Goal: Task Accomplishment & Management: Use online tool/utility

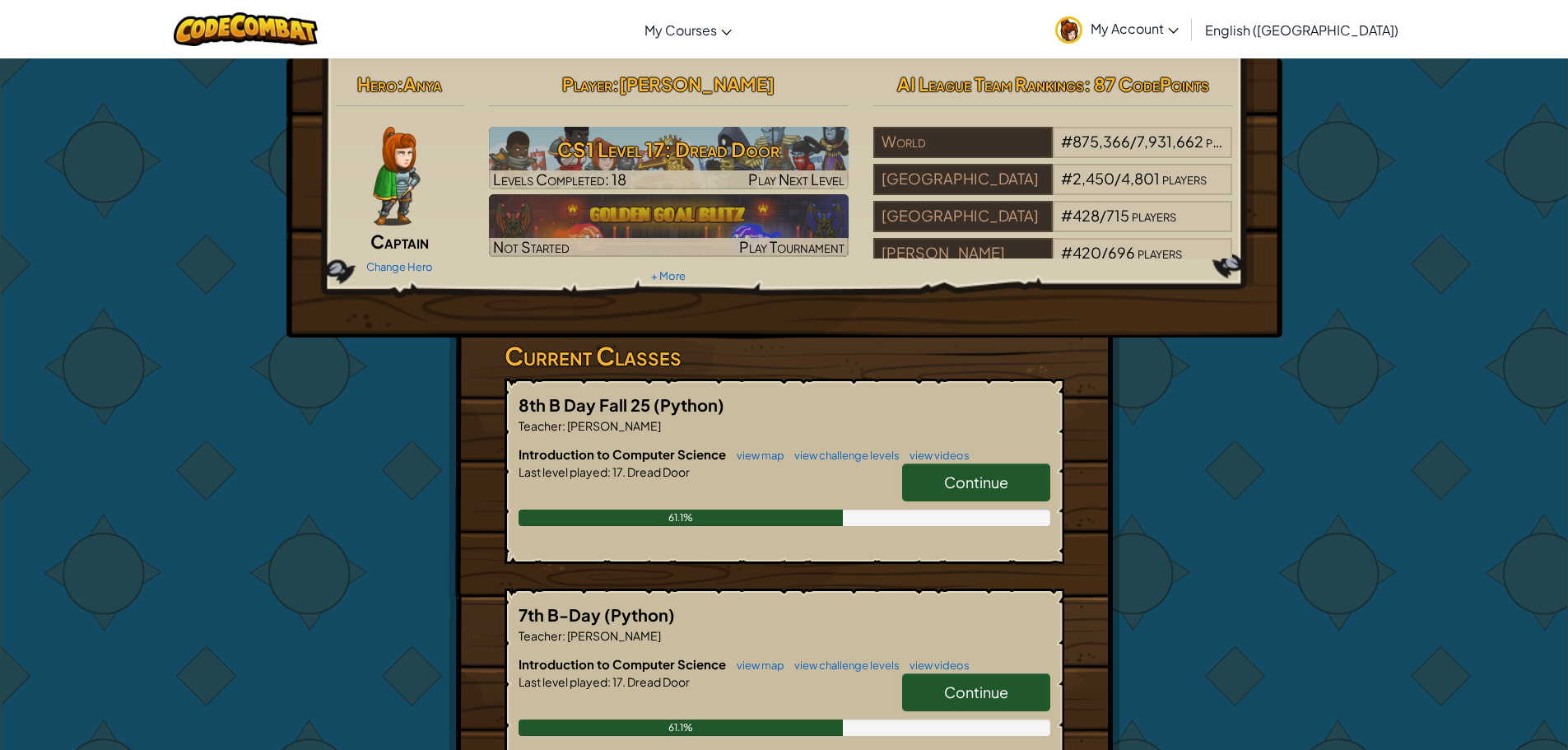
click at [942, 475] on link "Continue" at bounding box center [976, 482] width 148 height 38
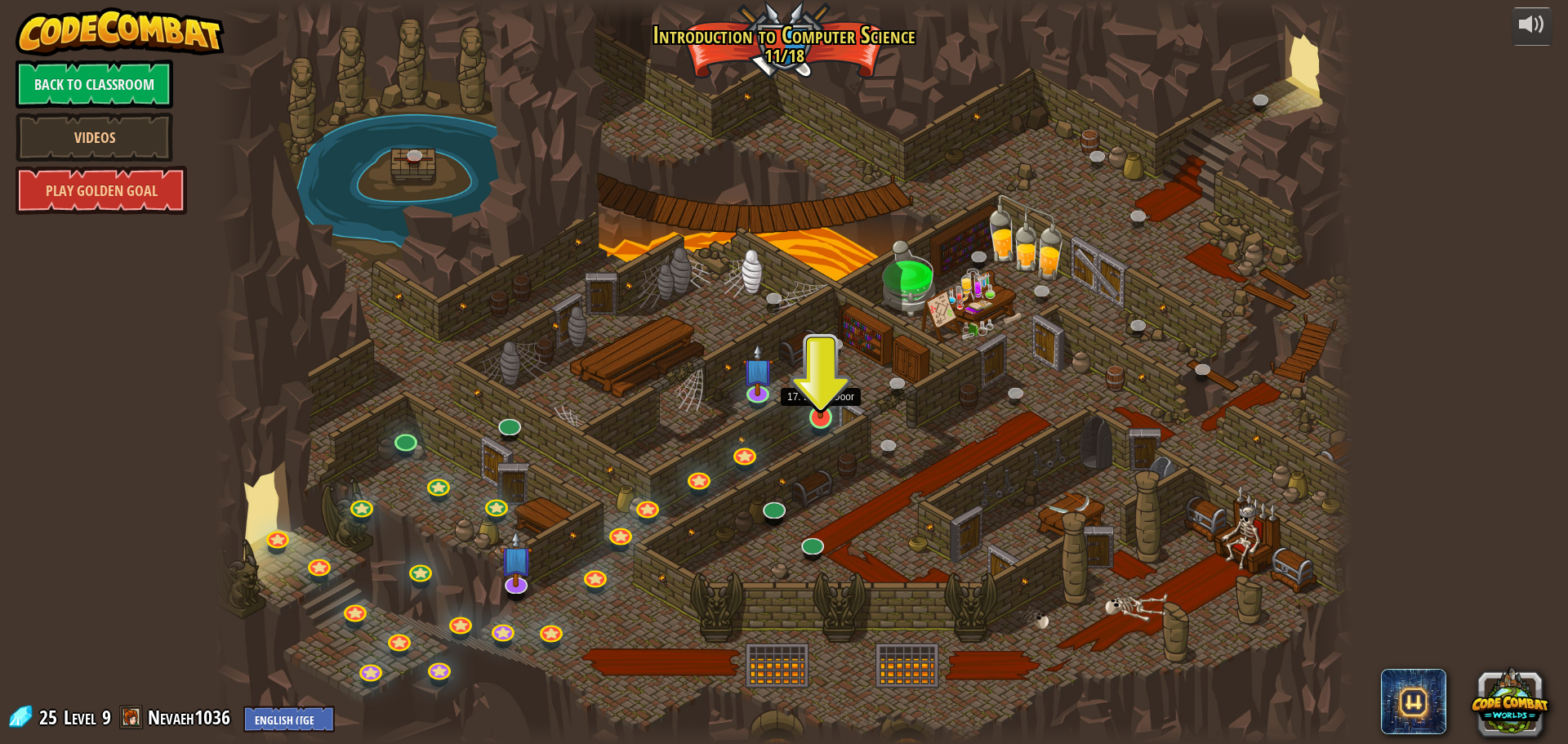
click at [819, 418] on img at bounding box center [820, 384] width 30 height 69
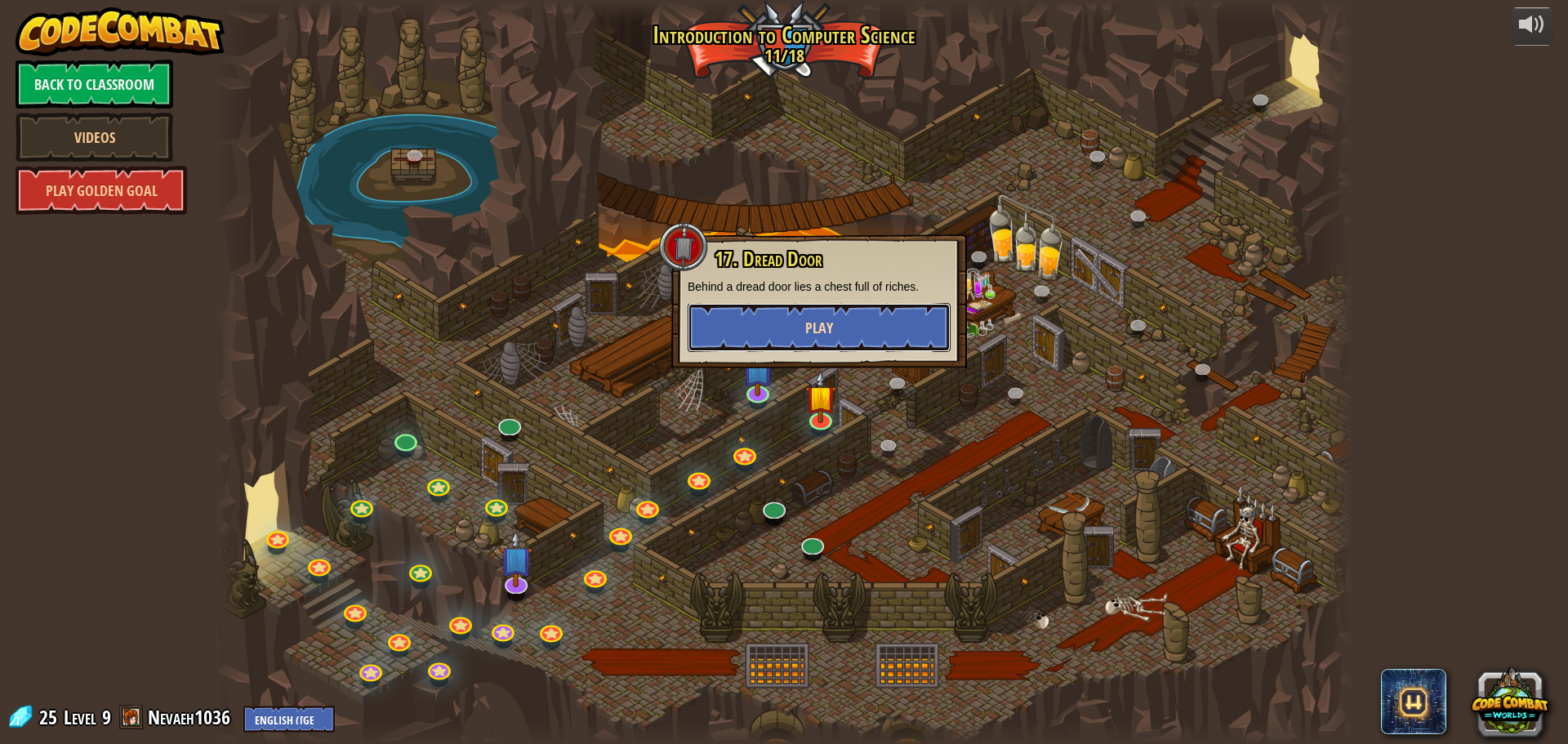
click at [811, 344] on button "Play" at bounding box center [819, 327] width 263 height 49
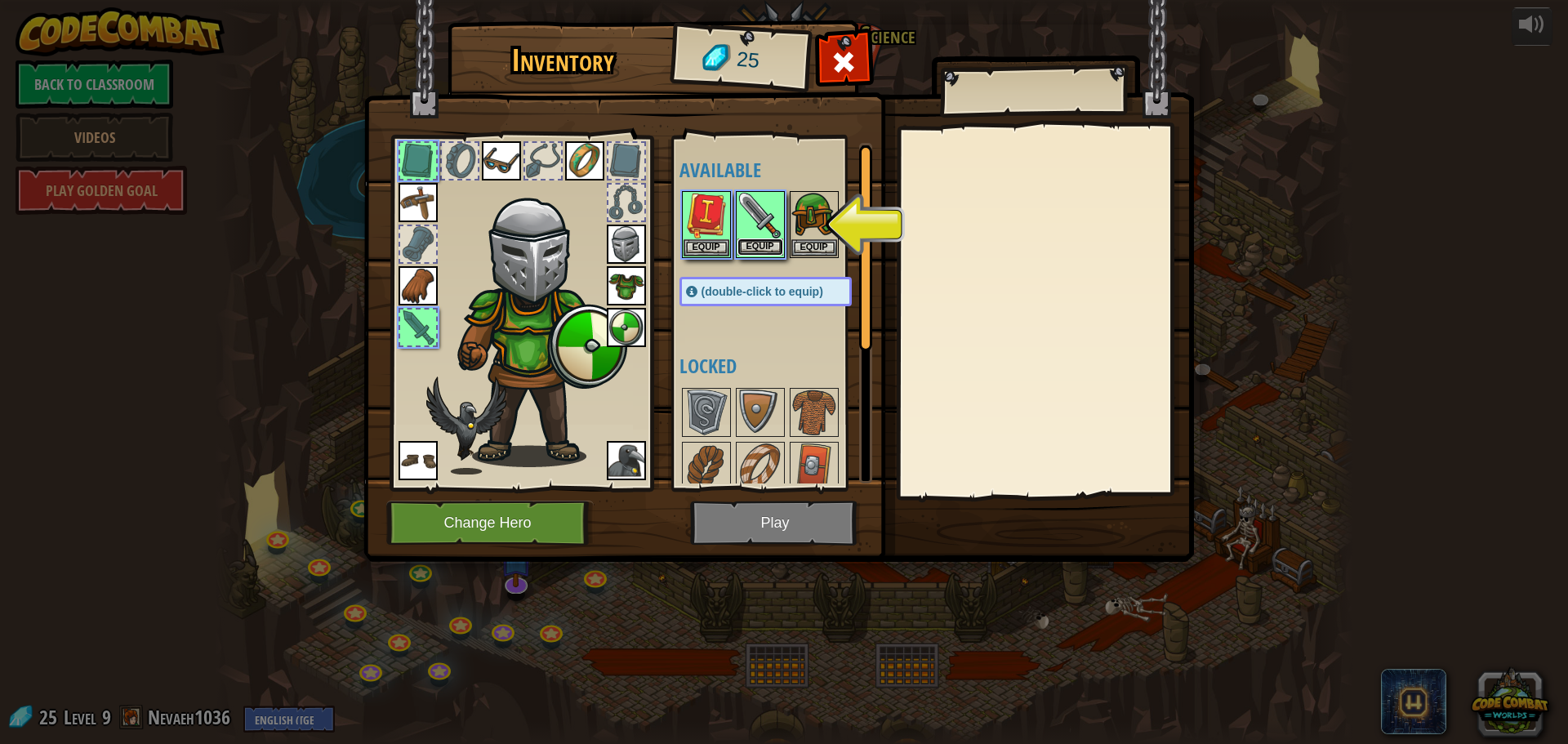
click at [771, 238] on button "Equip" at bounding box center [761, 247] width 46 height 17
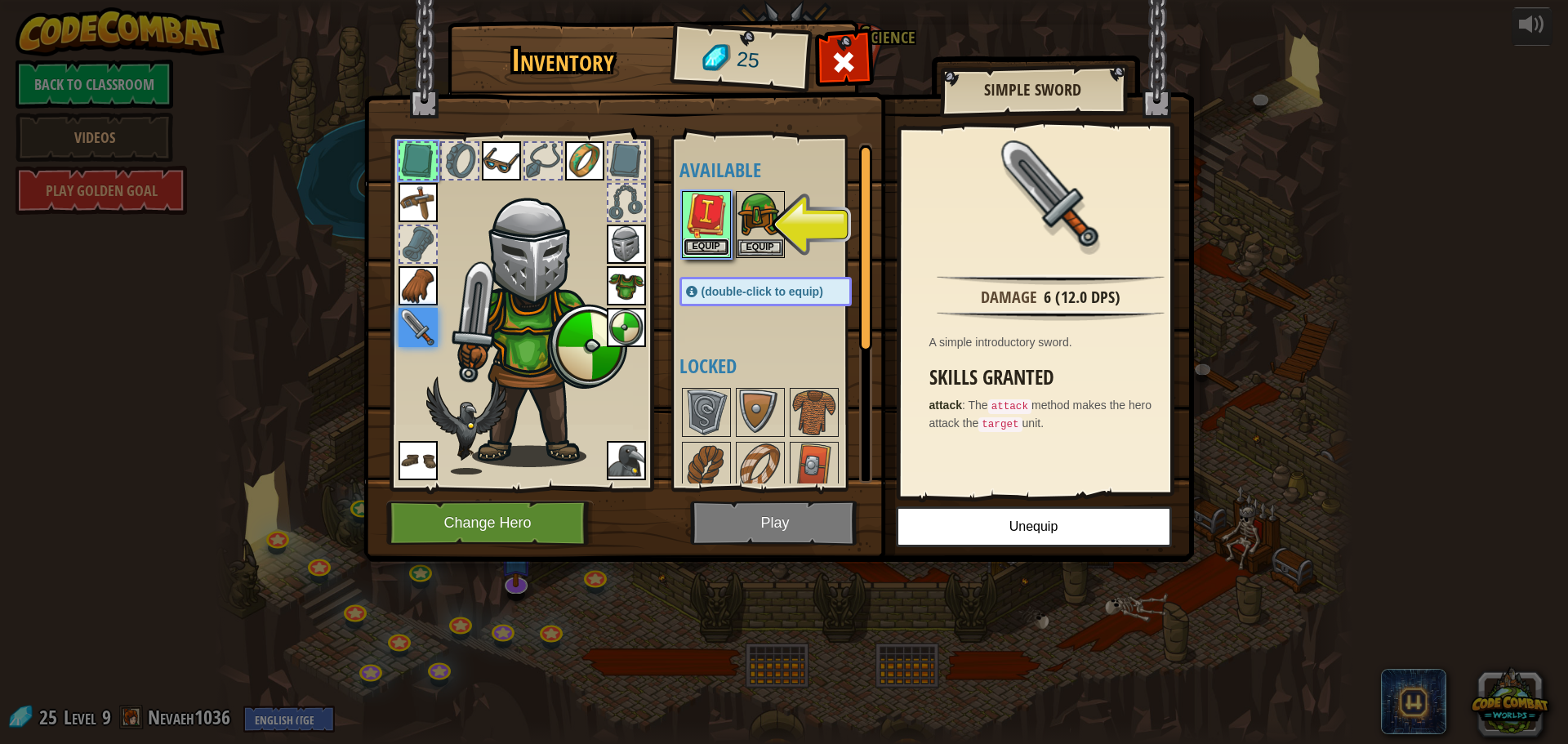
click at [719, 243] on button "Equip" at bounding box center [706, 247] width 46 height 17
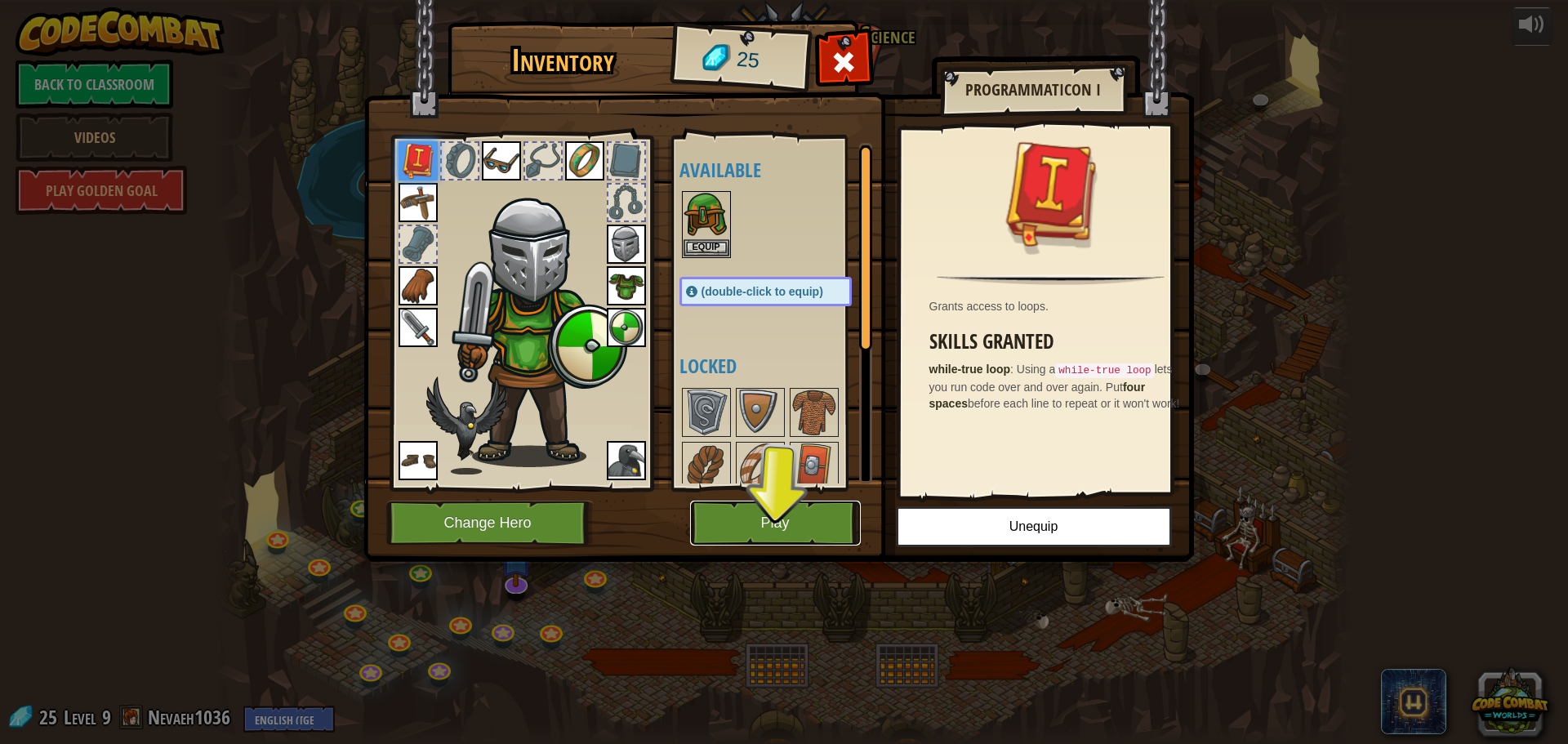
click at [768, 527] on button "Play" at bounding box center [775, 523] width 171 height 45
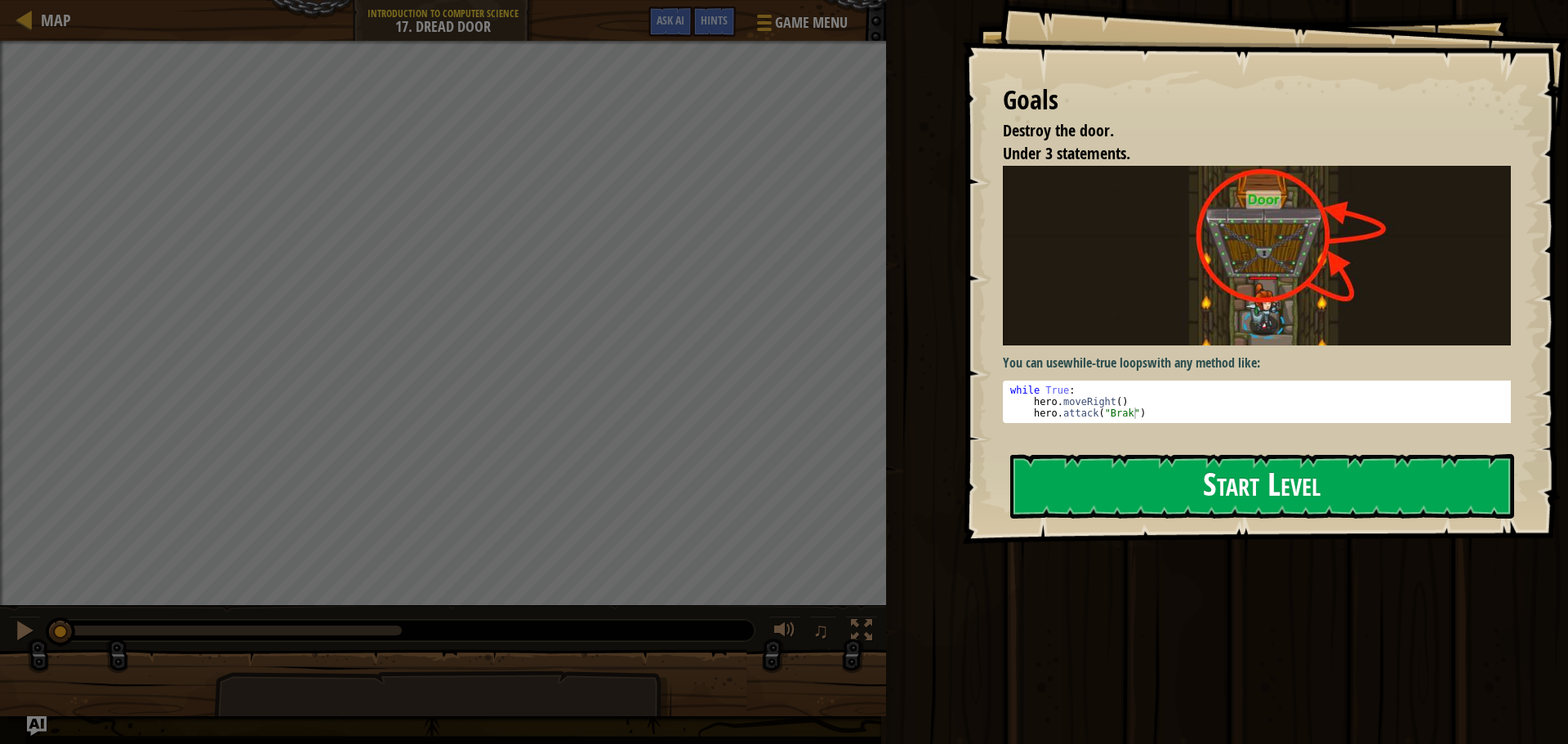
click at [1142, 454] on button "Start Level" at bounding box center [1262, 486] width 504 height 64
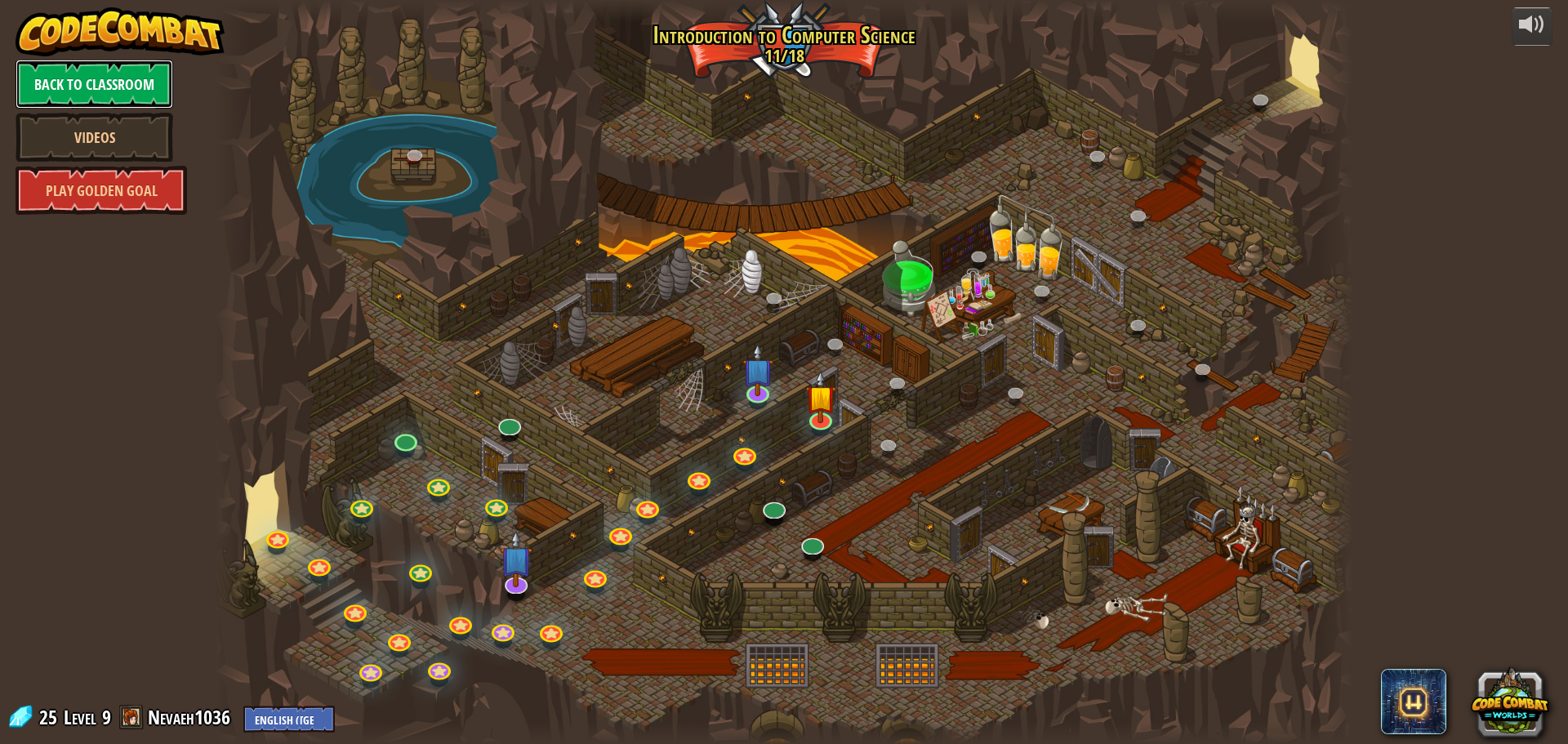
click at [148, 94] on link "Back to Classroom" at bounding box center [95, 85] width 158 height 49
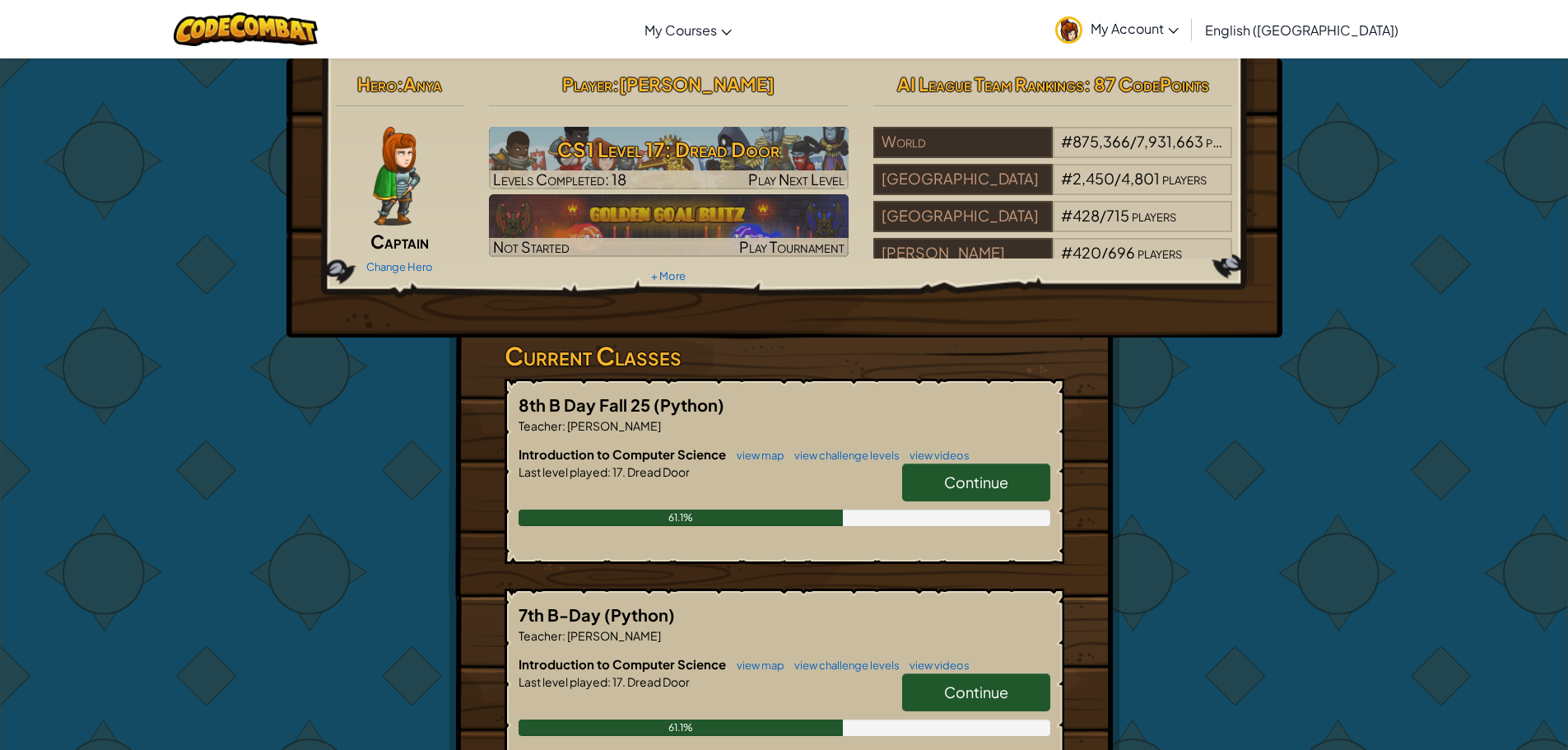
click at [980, 481] on span "Continue" at bounding box center [975, 481] width 64 height 19
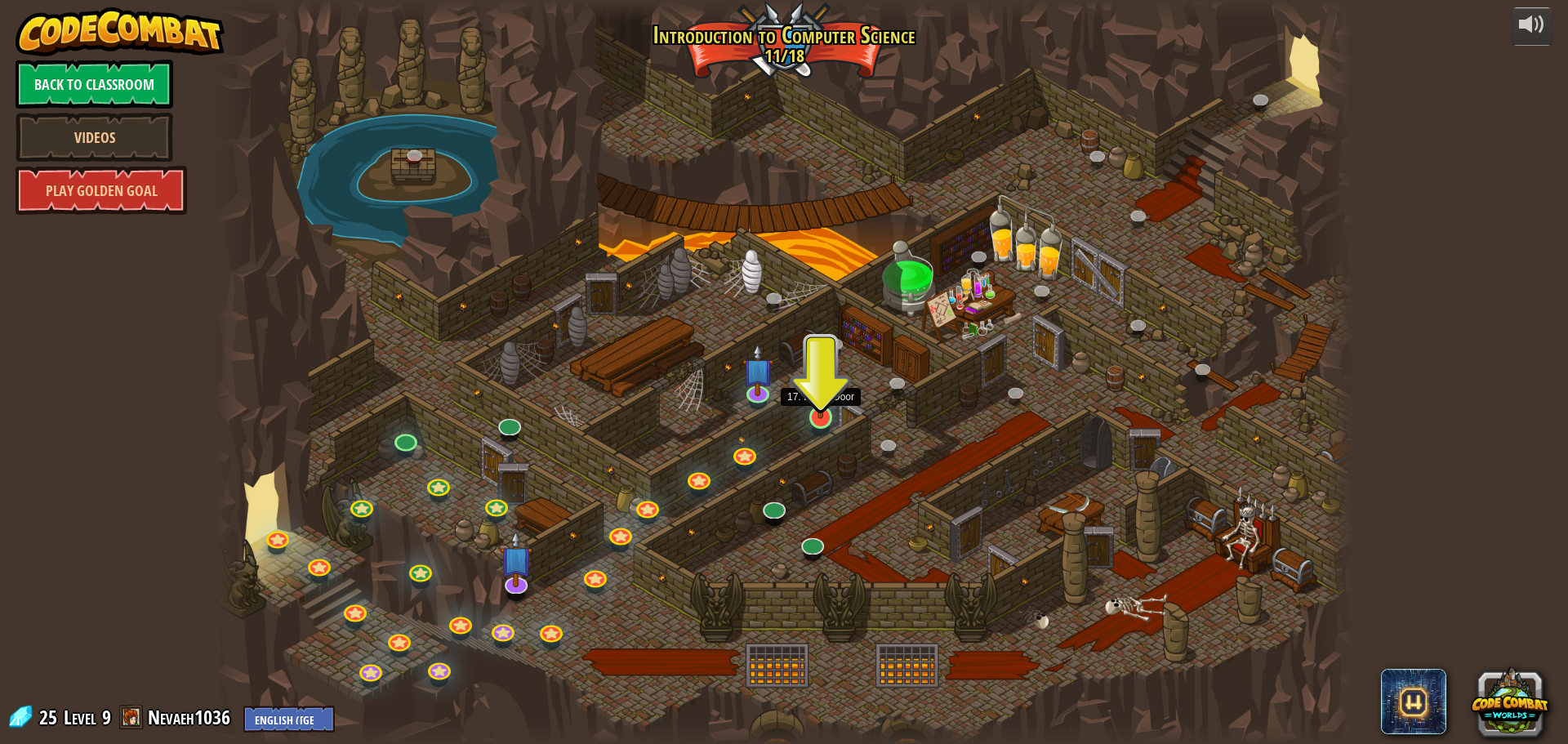
click at [817, 410] on img at bounding box center [820, 384] width 30 height 69
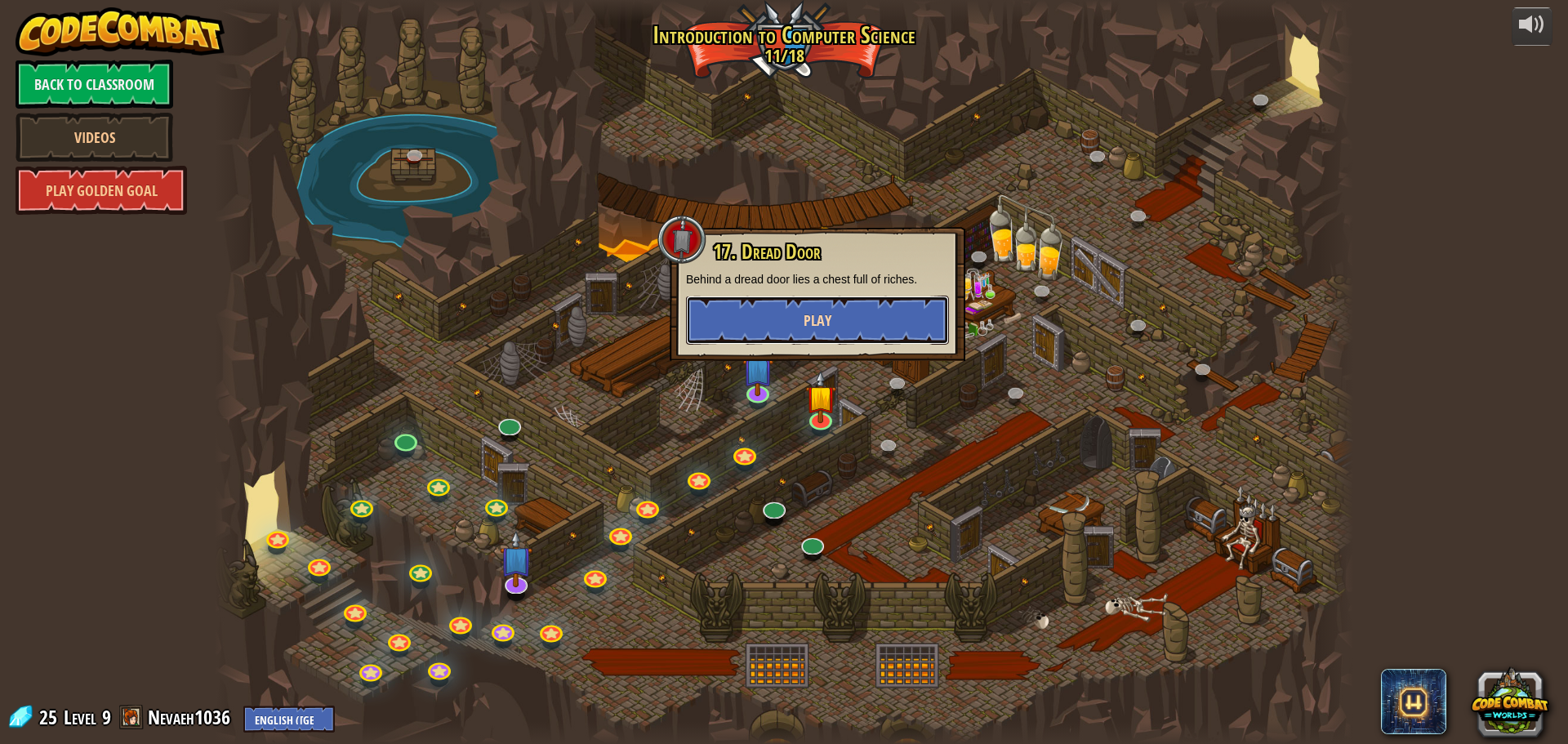
click at [816, 333] on button "Play" at bounding box center [817, 321] width 263 height 49
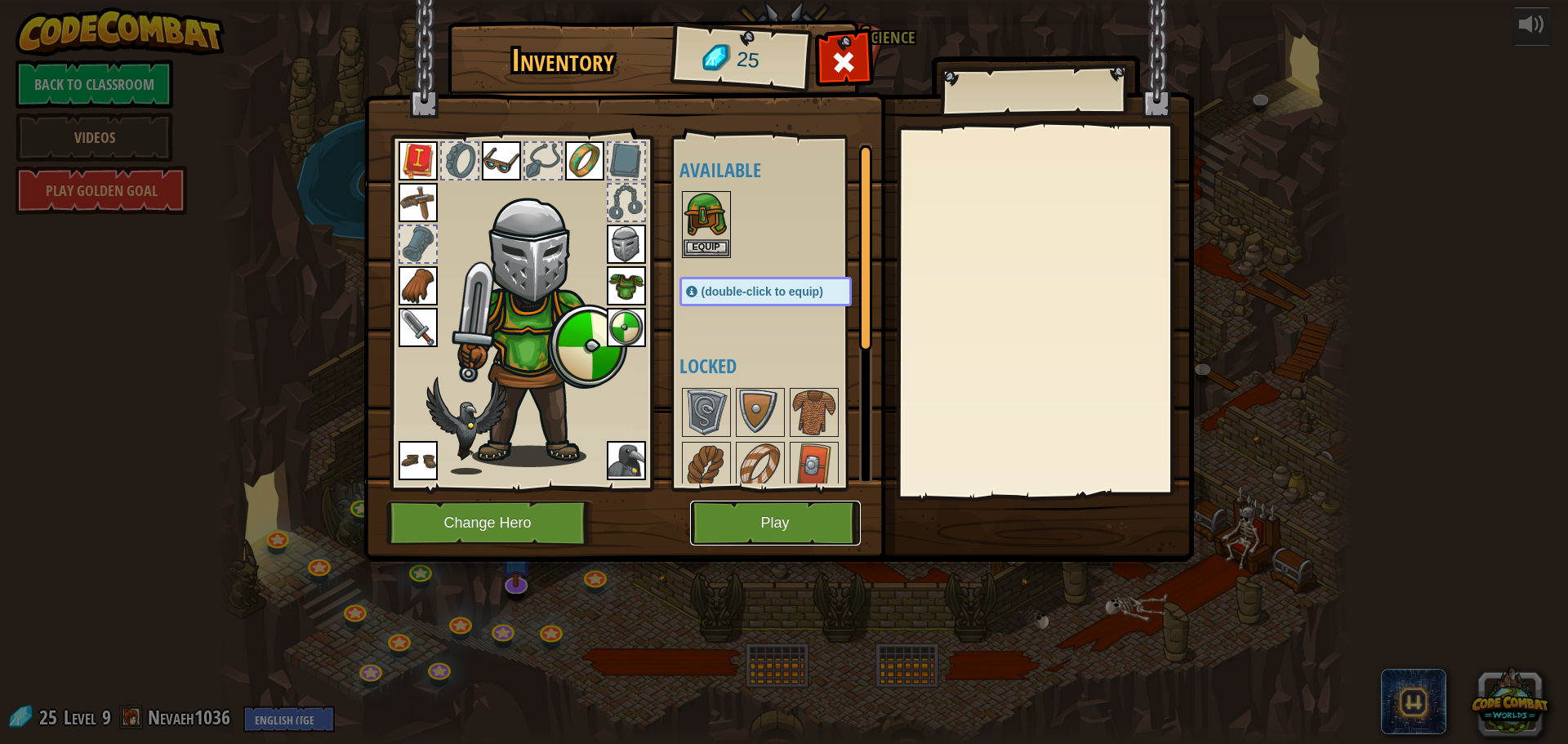
click at [805, 529] on button "Play" at bounding box center [775, 523] width 171 height 45
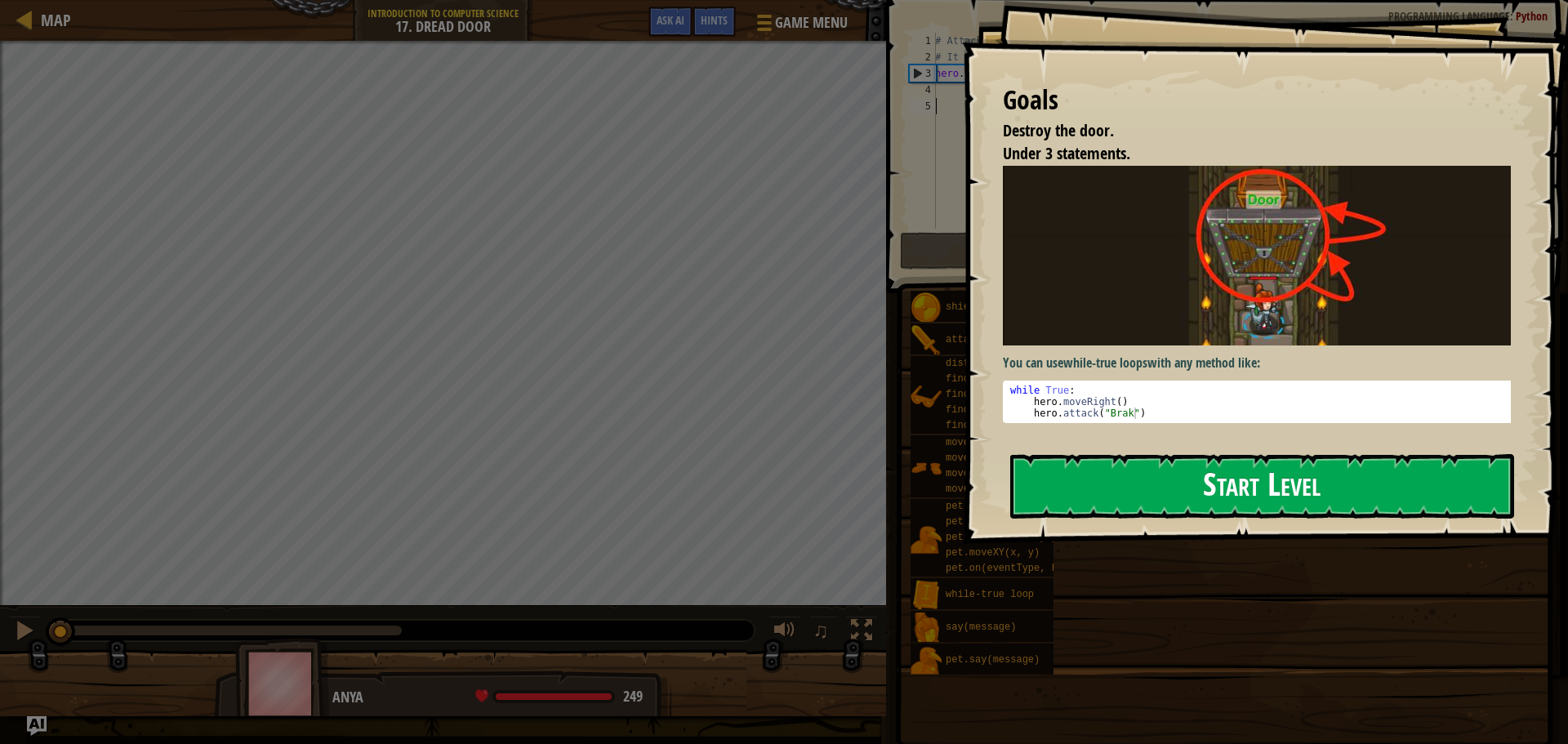
click at [1130, 483] on button "Start Level" at bounding box center [1262, 486] width 504 height 64
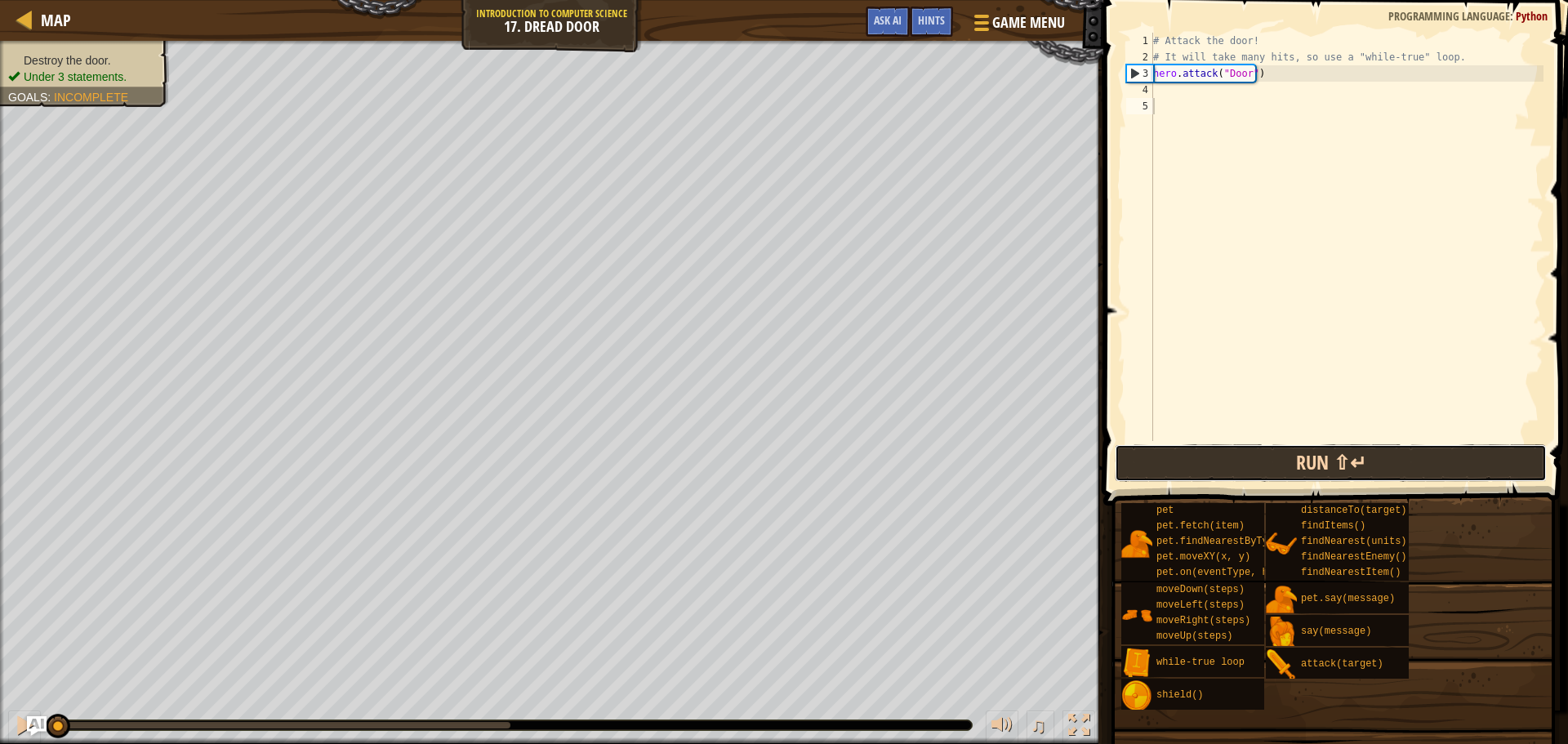
click at [1248, 460] on button "Run ⇧↵" at bounding box center [1330, 463] width 432 height 38
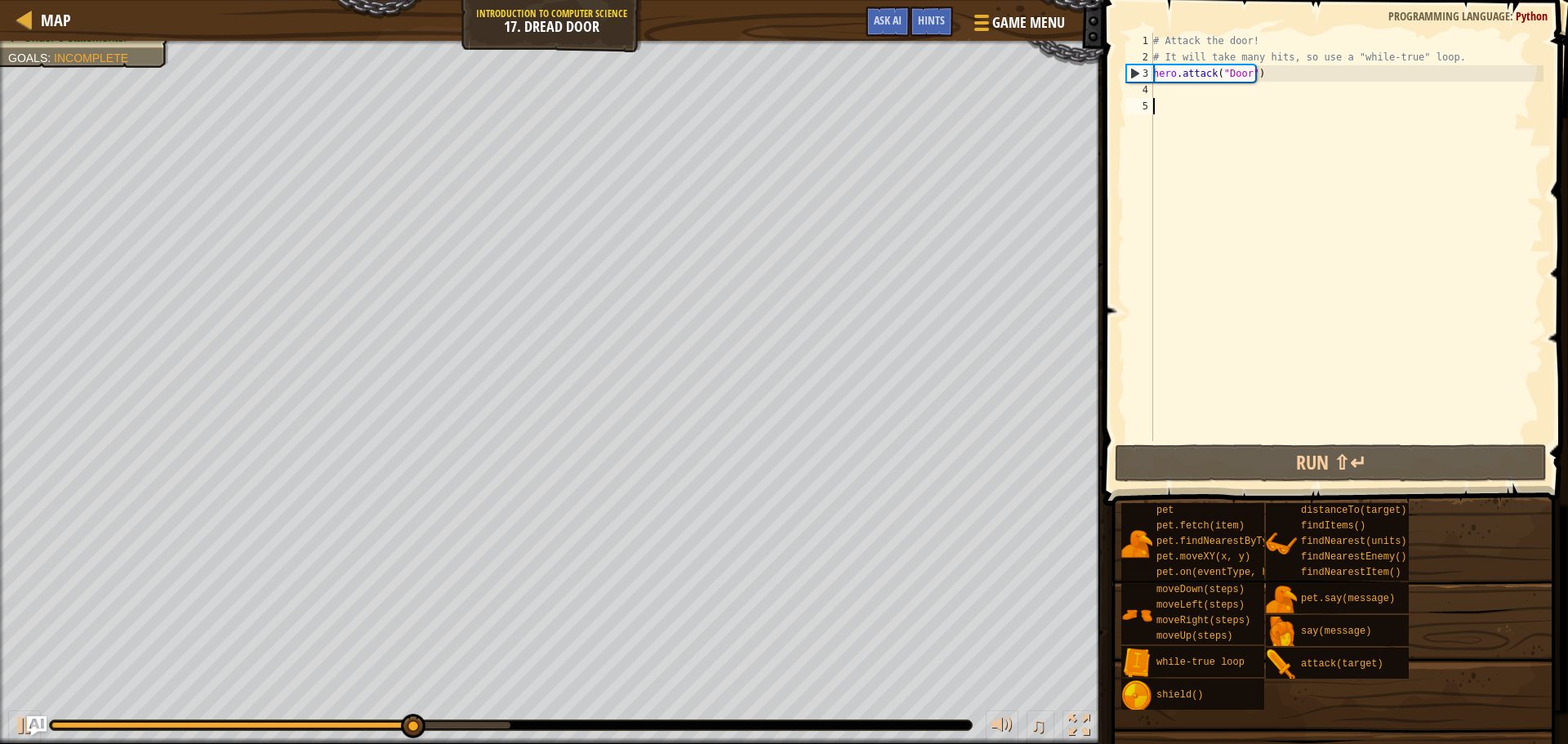
scroll to position [7, 0]
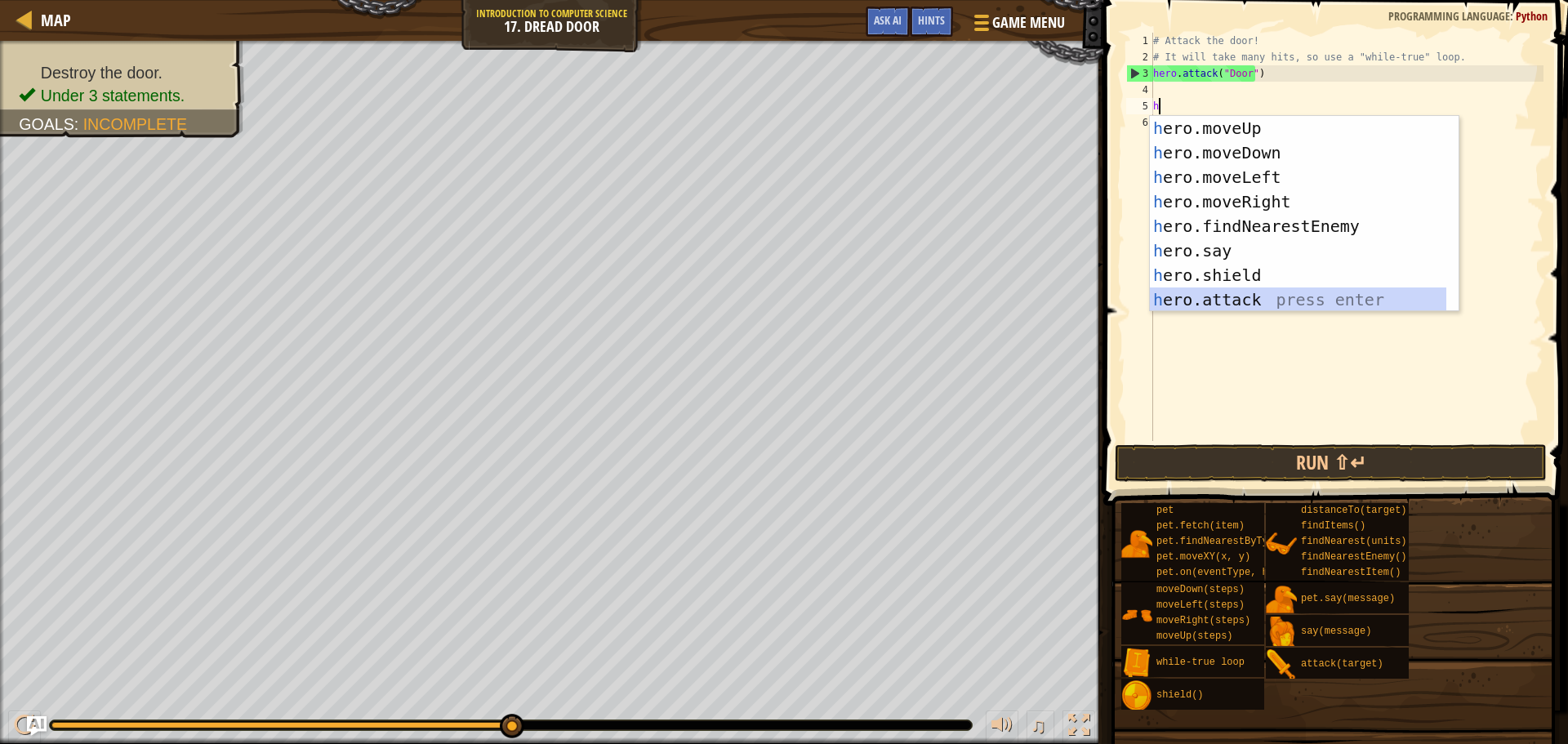
click at [1202, 300] on div "h ero.moveUp press enter h ero.moveDown press enter h ero.moveLeft press enter …" at bounding box center [1297, 238] width 297 height 245
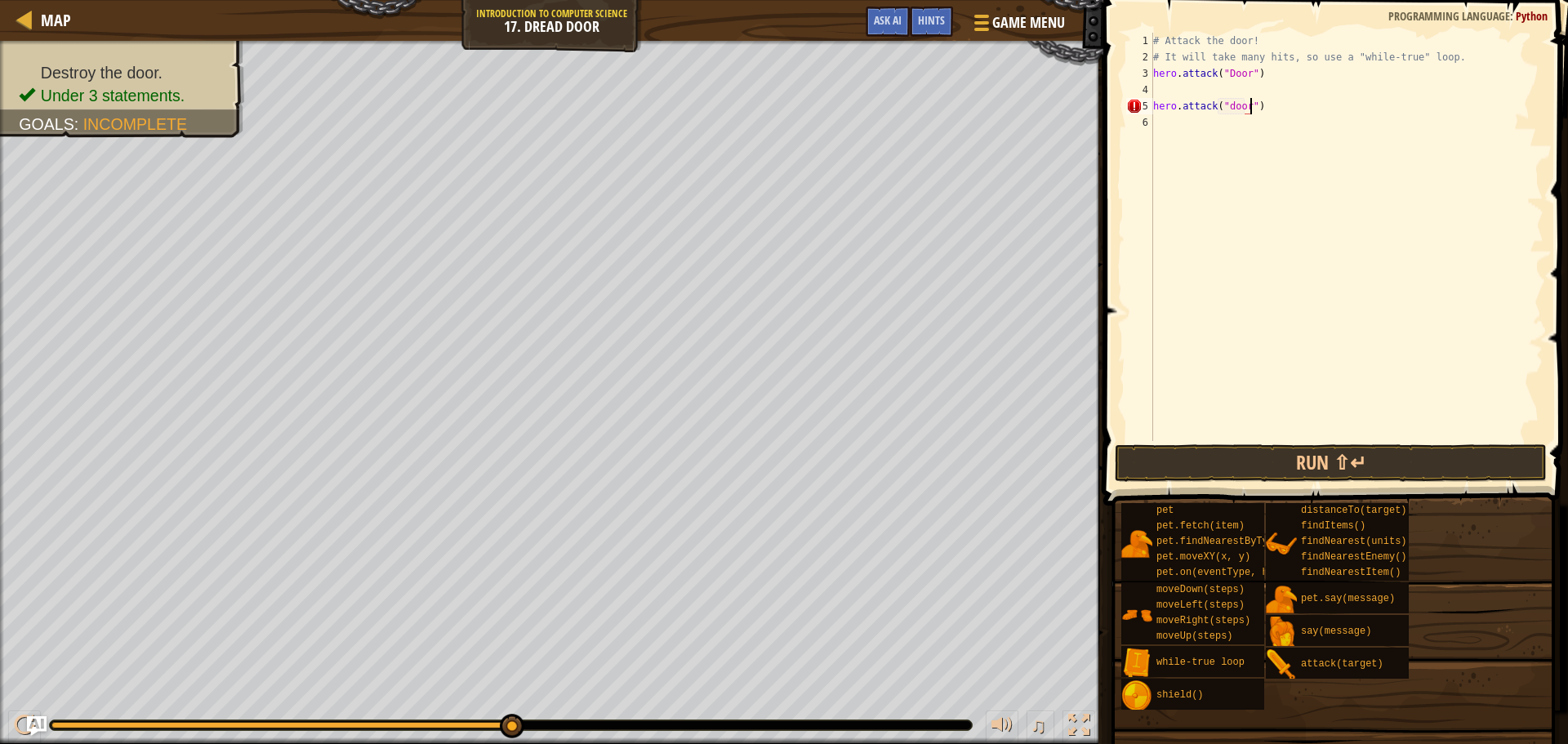
scroll to position [7, 7]
click at [1270, 111] on div "# Attack the door! # It will take many hits, so use a "while-true" loop. hero .…" at bounding box center [1346, 253] width 394 height 441
type textarea "h"
drag, startPoint x: 1254, startPoint y: 72, endPoint x: 1153, endPoint y: 71, distance: 101.0
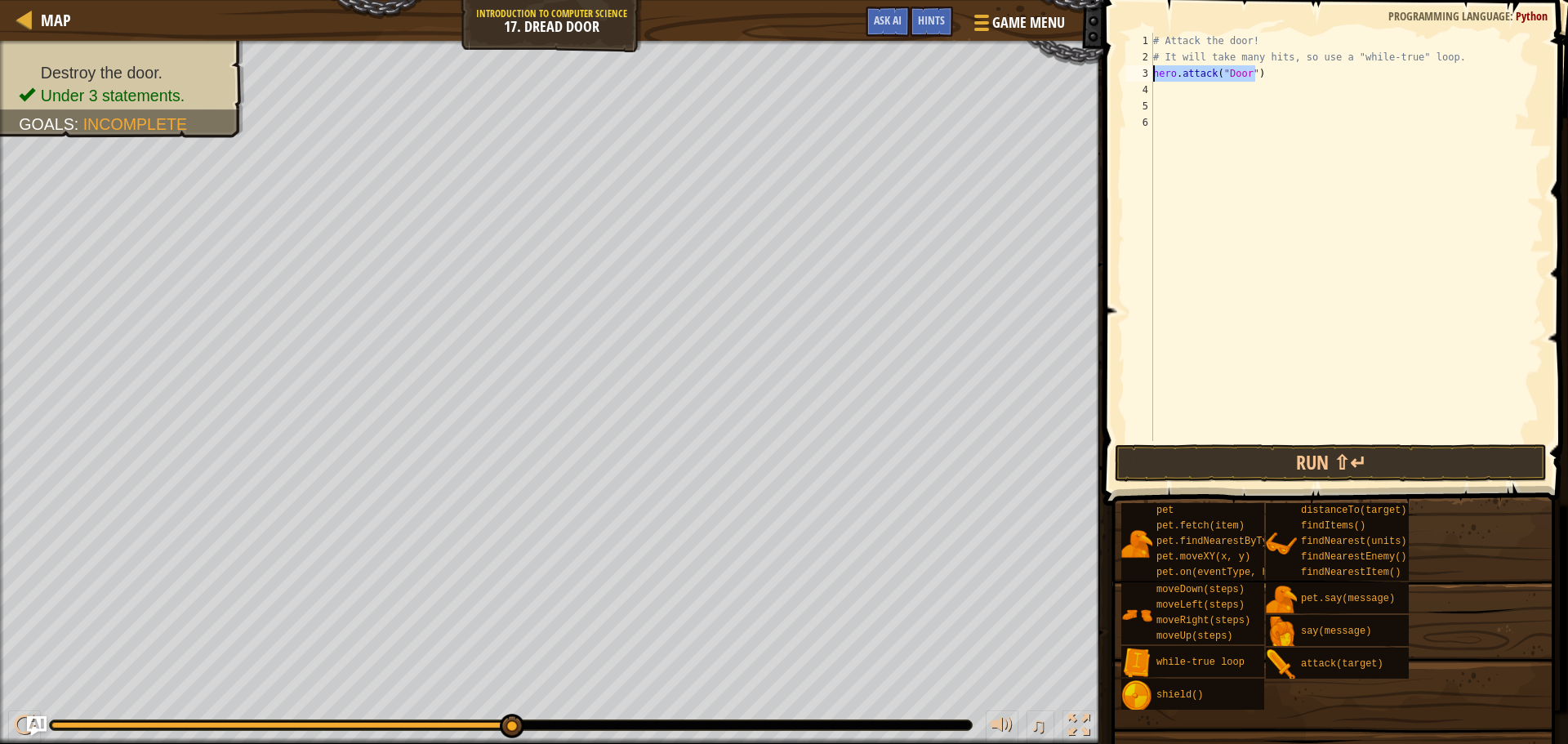
click at [1153, 71] on div "# Attack the door! # It will take many hits, so use a "while-true" loop. hero .…" at bounding box center [1346, 253] width 394 height 441
type textarea "hero.attack("Door")"
click at [1186, 85] on div "# Attack the door! # It will take many hits, so use a "while-true" loop. hero .…" at bounding box center [1346, 253] width 394 height 441
paste textarea "hero.attack("Door")"
type textarea "hero.attack("Door")"
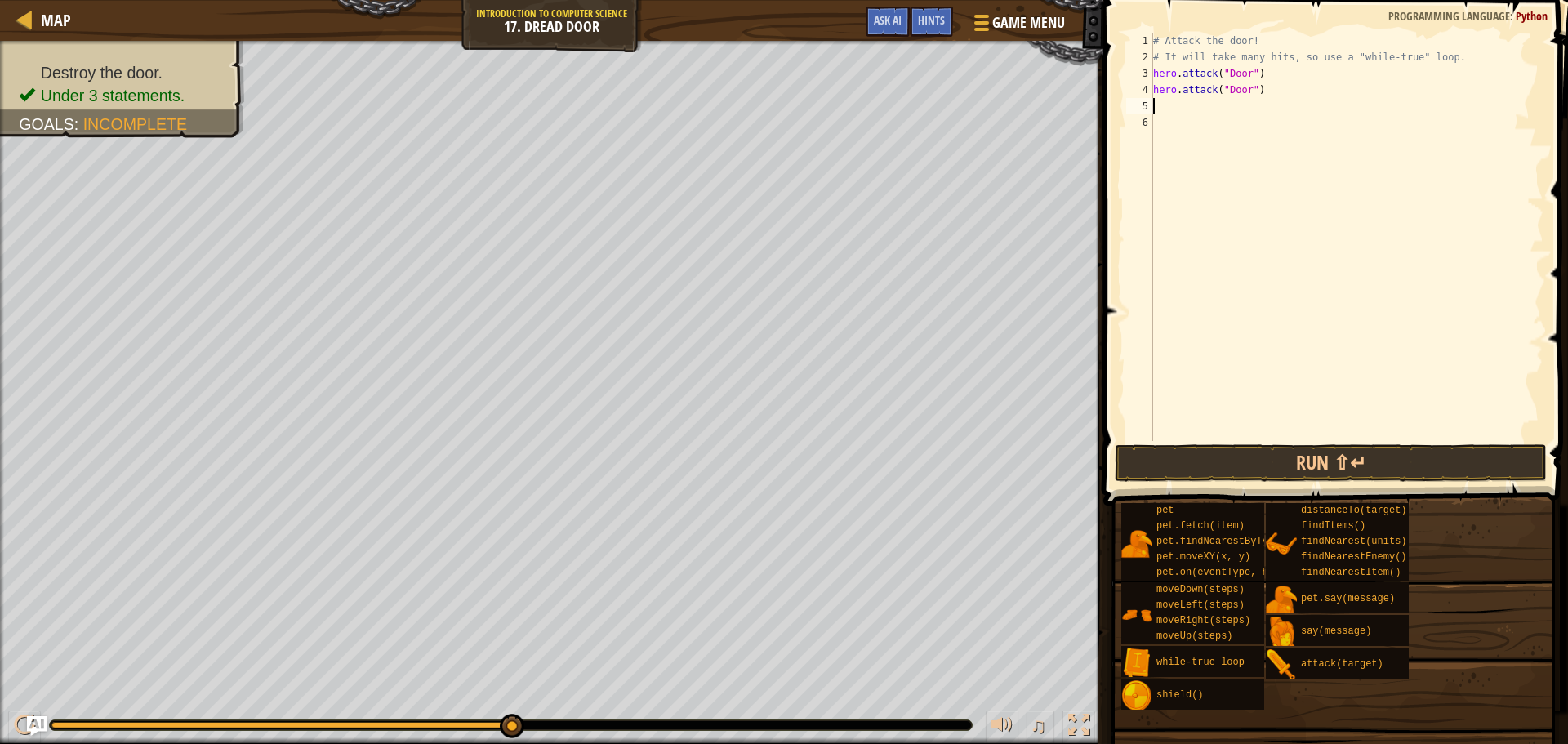
click at [1165, 99] on div "# Attack the door! # It will take many hits, so use a "while-true" loop. hero .…" at bounding box center [1346, 253] width 394 height 441
paste textarea "hero.attack("Door")"
type textarea "hero.attack("Door")"
click at [1165, 113] on div "# Attack the door! # It will take many hits, so use a "while-true" loop. hero .…" at bounding box center [1346, 253] width 394 height 441
click at [1167, 119] on div "# Attack the door! # It will take many hits, so use a "while-true" loop. hero .…" at bounding box center [1346, 253] width 394 height 441
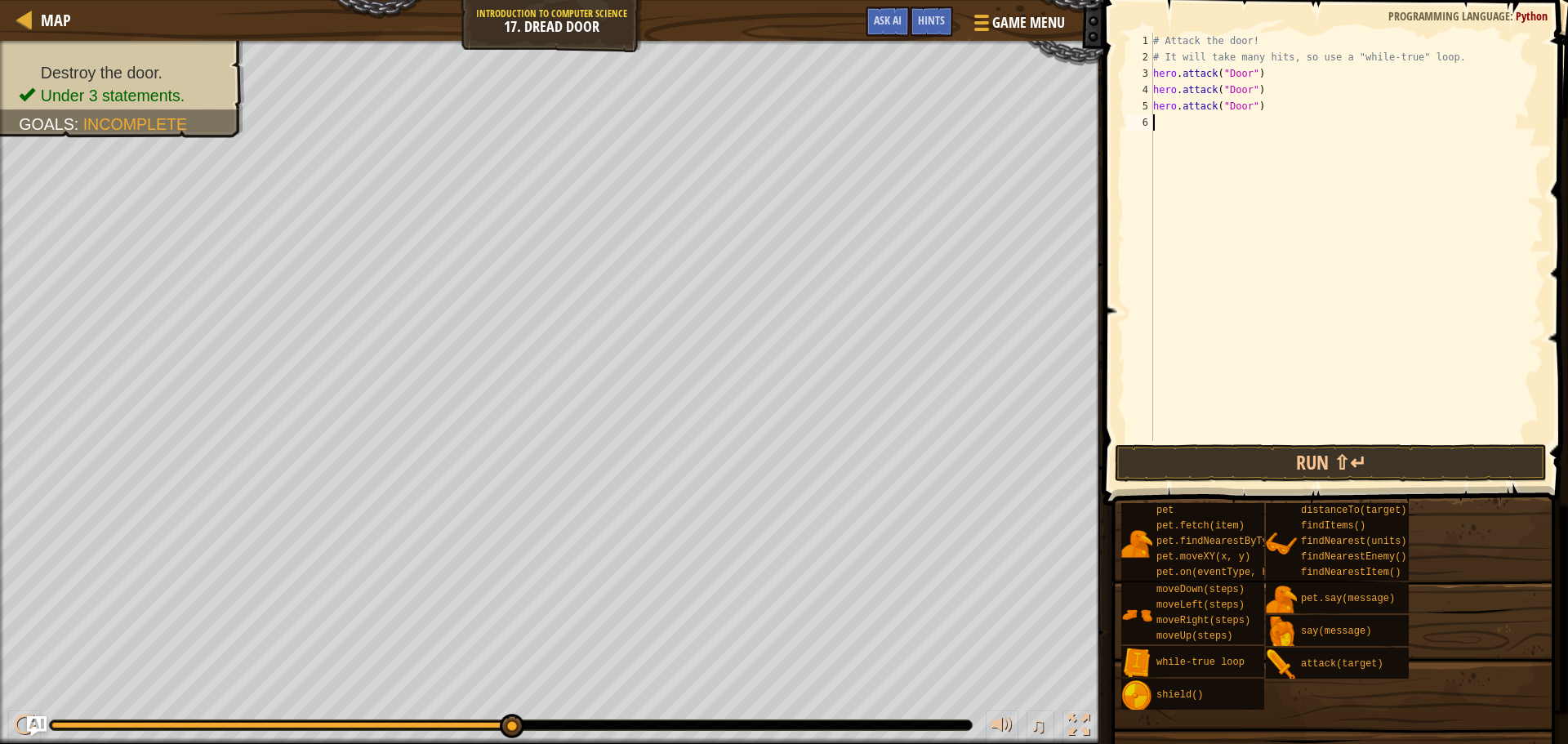
type textarea "v"
paste textarea "hero.attack("Door")"
click at [1296, 459] on button "Run ⇧↵" at bounding box center [1330, 463] width 432 height 38
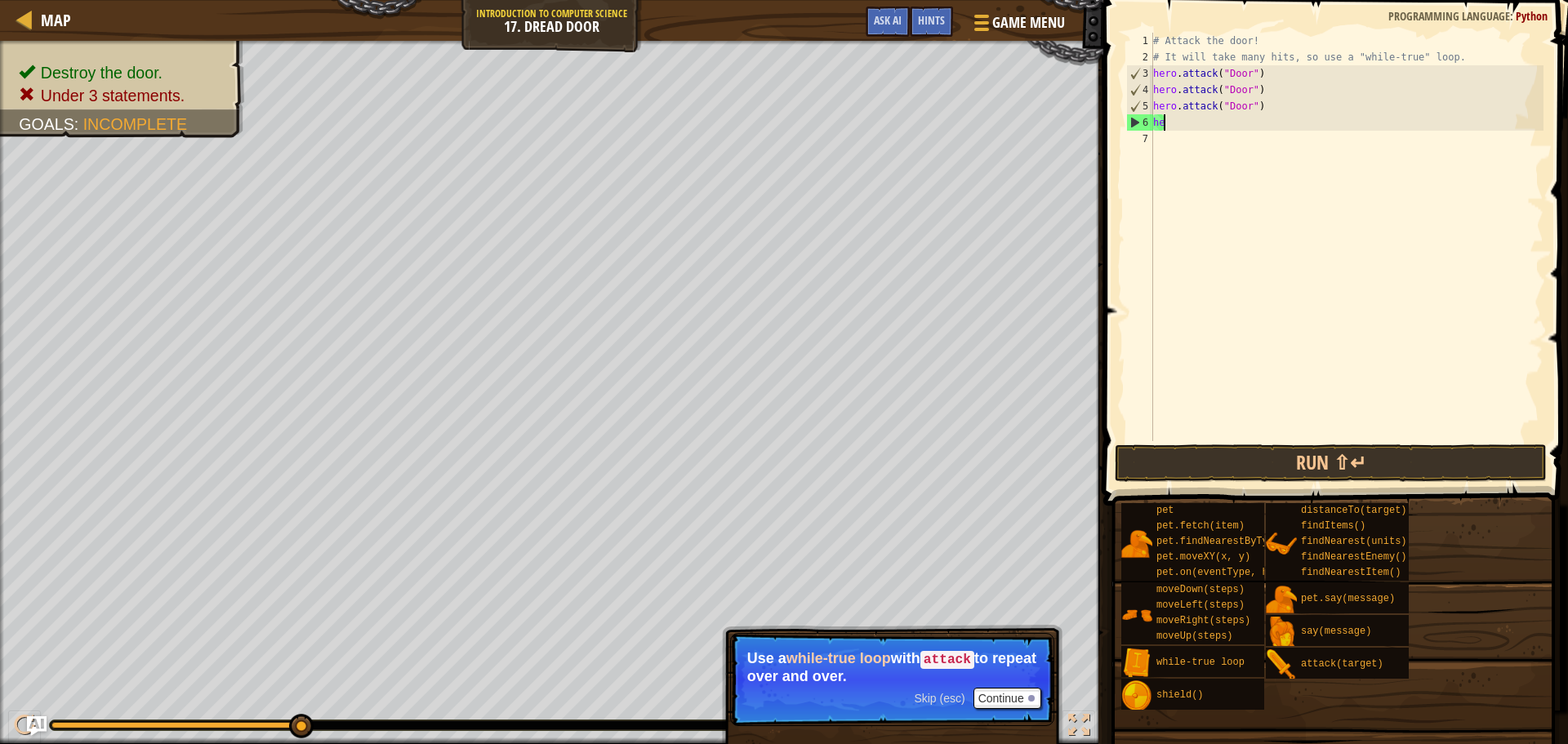
type textarea "h"
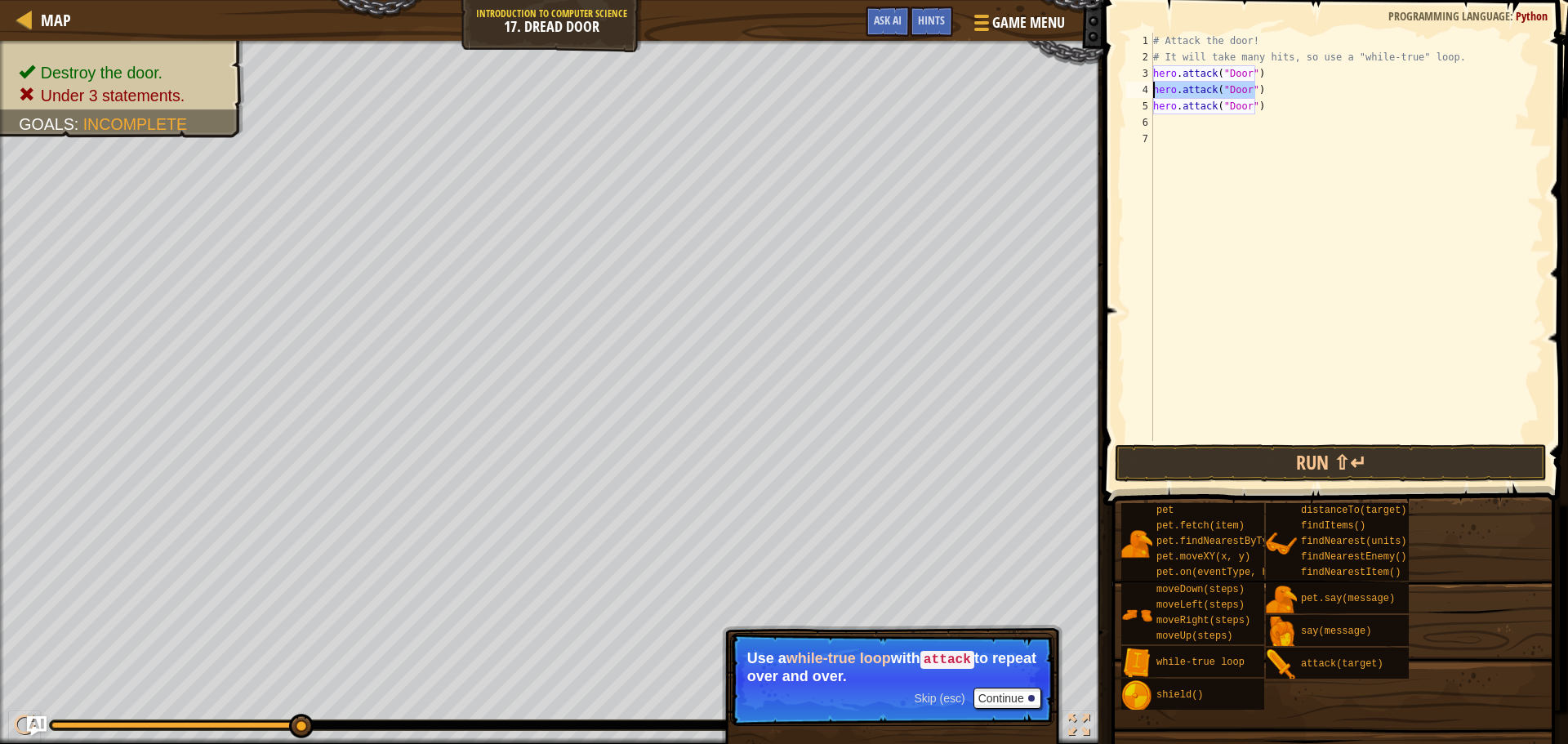
drag, startPoint x: 1254, startPoint y: 97, endPoint x: 1140, endPoint y: 93, distance: 114.1
click at [1140, 93] on div "1 2 3 4 5 6 7 # Attack the door! # It will take many hits, so use a "while-true…" at bounding box center [1333, 237] width 420 height 409
type textarea "hero.attack("Door")"
drag, startPoint x: 1258, startPoint y: 109, endPoint x: 1151, endPoint y: 111, distance: 107.0
click at [1151, 111] on div "1 2 3 4 5 6 7 # Attack the door! # It will take many hits, so use a "while-true…" at bounding box center [1333, 237] width 420 height 409
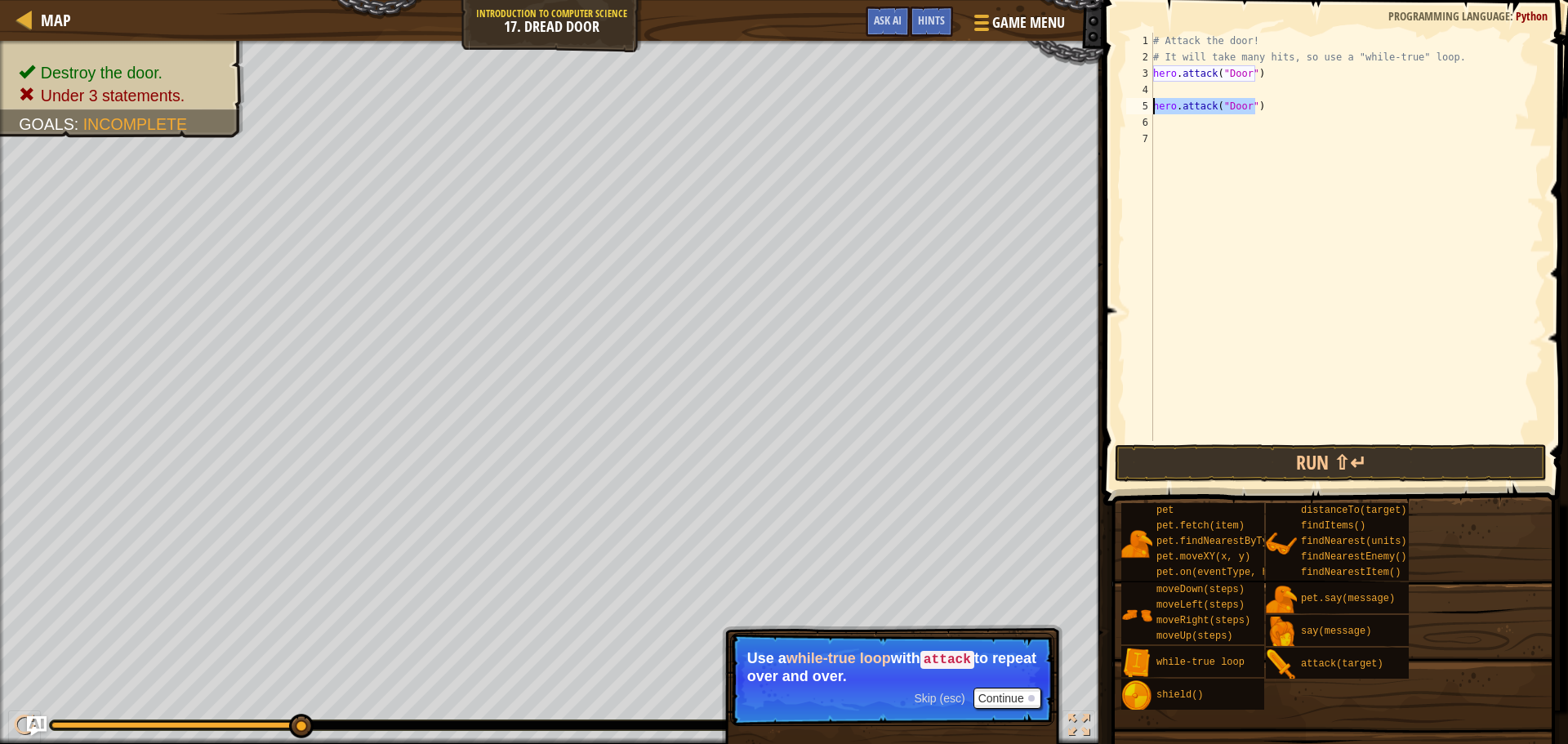
type textarea "hero.attack("Door")"
click at [1158, 93] on div "# Attack the door! # It will take many hits, so use a "while-true" loop. hero .…" at bounding box center [1346, 253] width 394 height 441
type textarea "w"
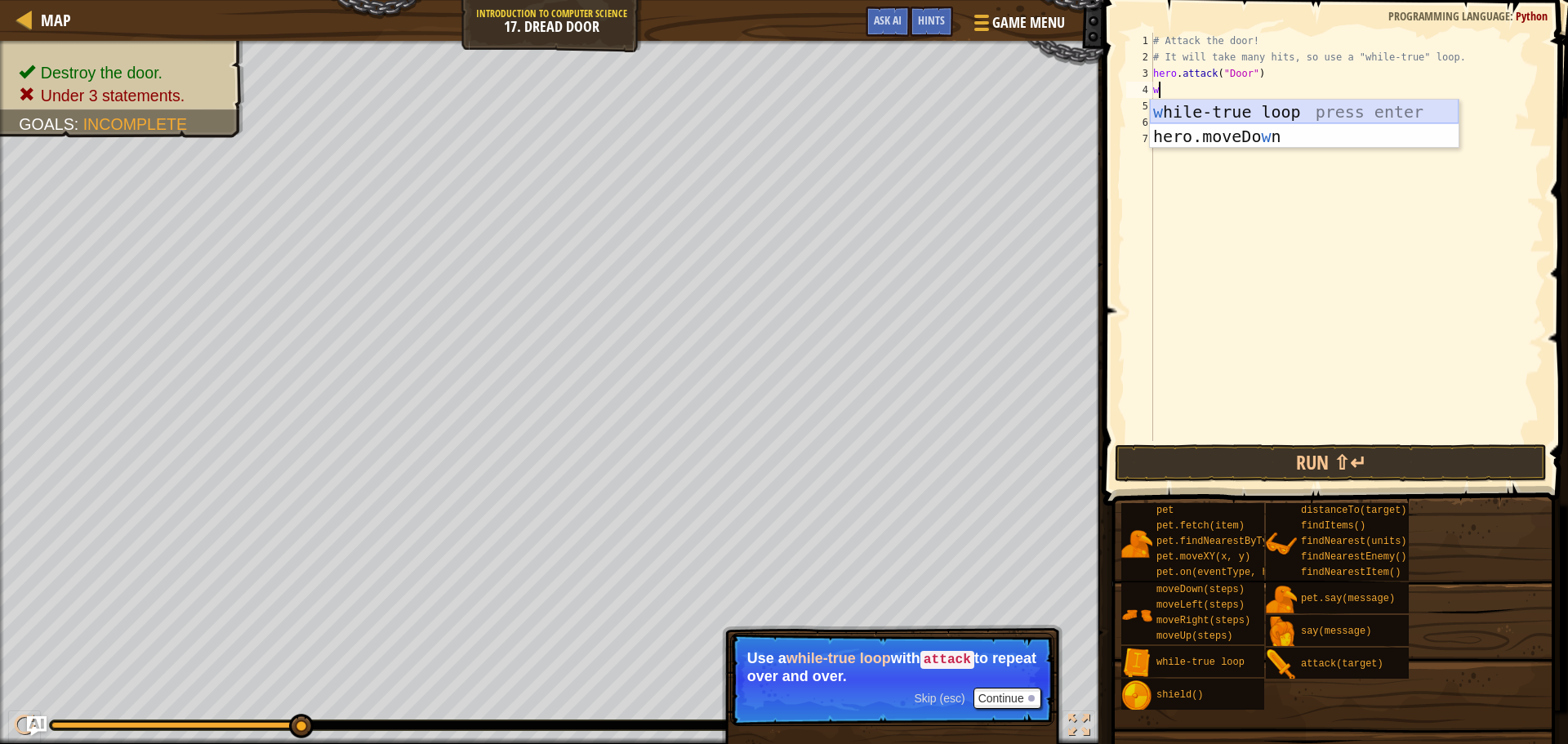
click at [1203, 119] on div "w [PERSON_NAME]-true loop press enter hero.moveDo w n press enter" at bounding box center [1303, 148] width 308 height 98
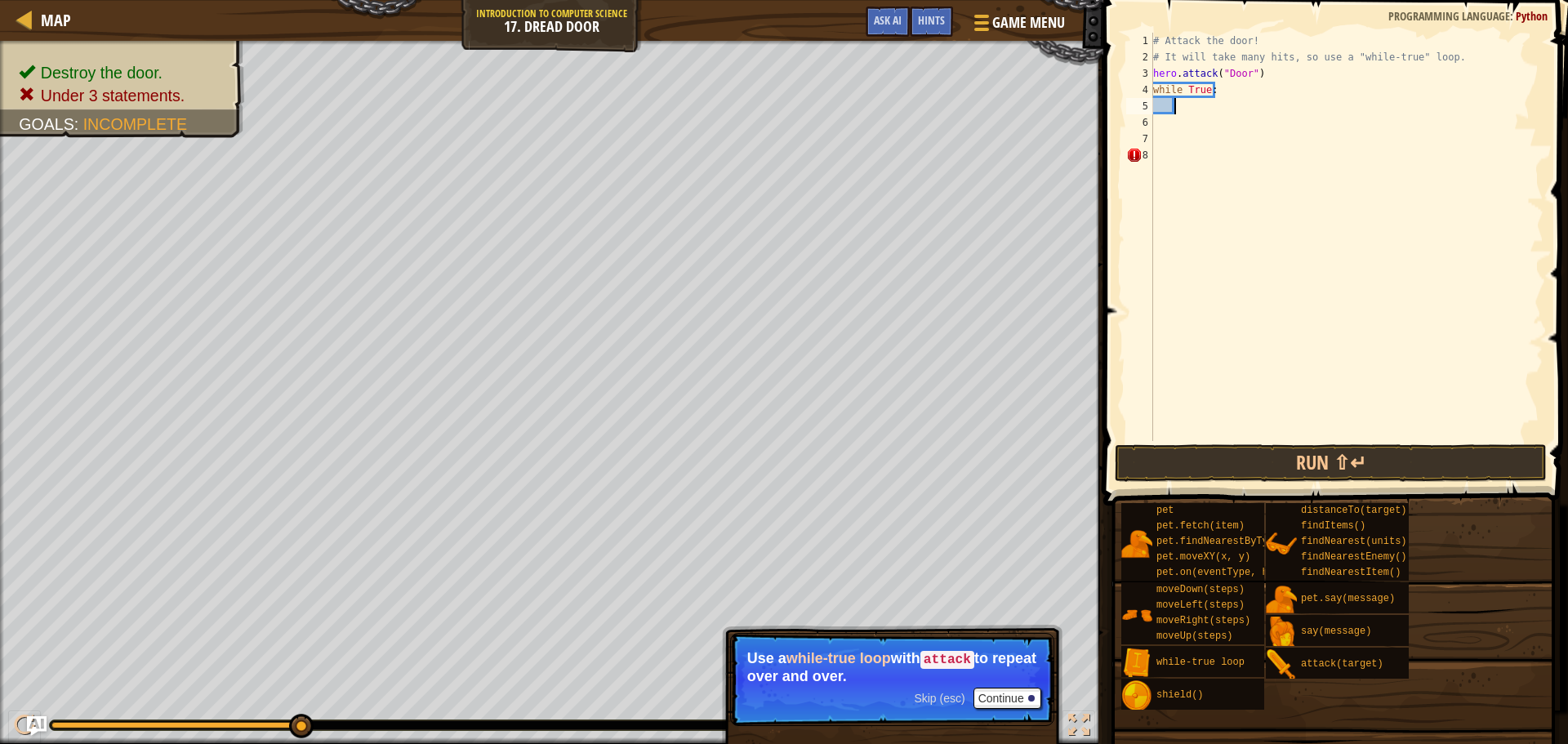
type textarea "h"
paste textarea "hero.attack("Door")"
type textarea "hero.attack("Door")"
drag, startPoint x: 1188, startPoint y: 456, endPoint x: 1178, endPoint y: 400, distance: 56.9
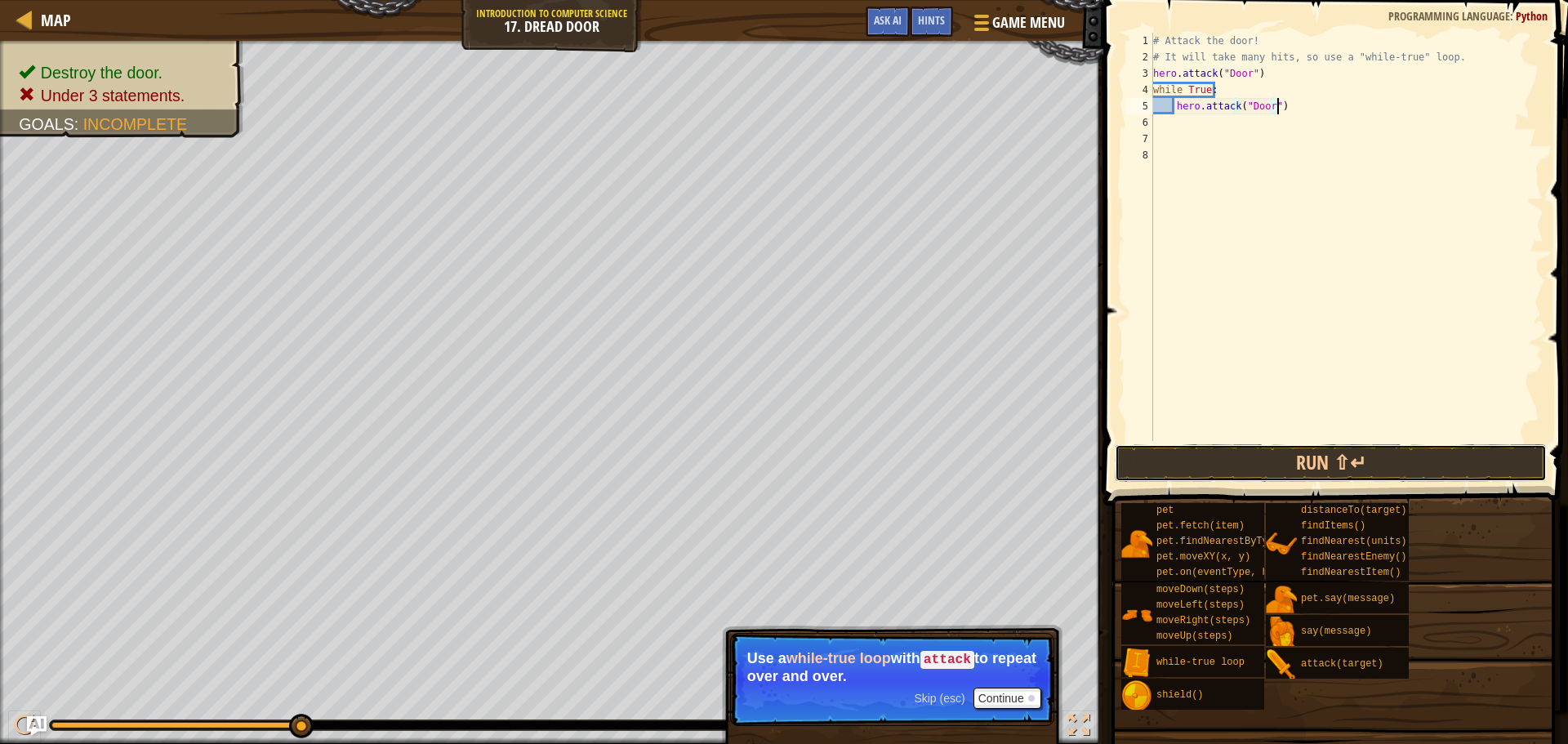
click at [1187, 456] on button "Run ⇧↵" at bounding box center [1330, 463] width 432 height 38
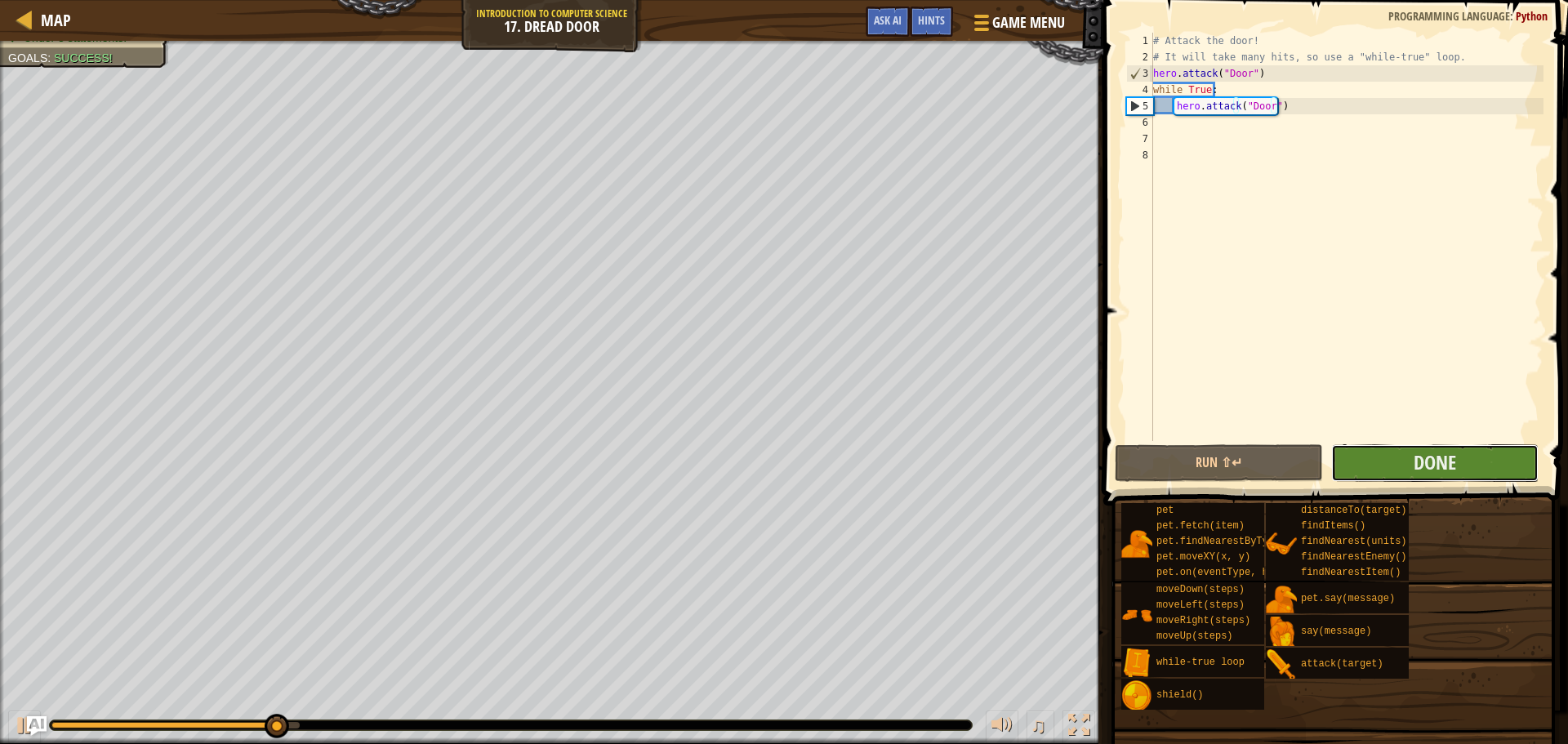
click at [1377, 460] on button "Done" at bounding box center [1435, 463] width 207 height 38
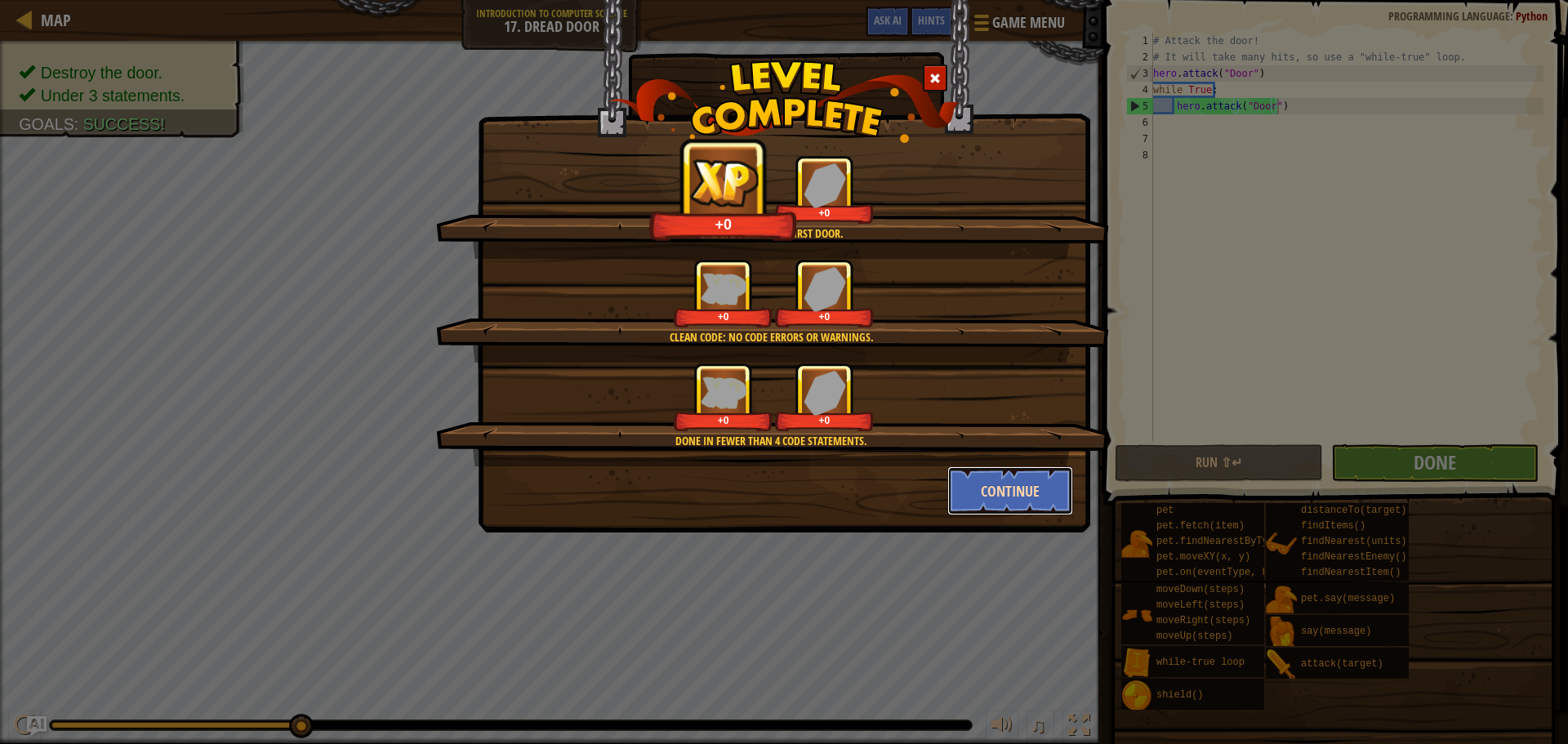
click at [1011, 478] on button "Continue" at bounding box center [1011, 491] width 127 height 49
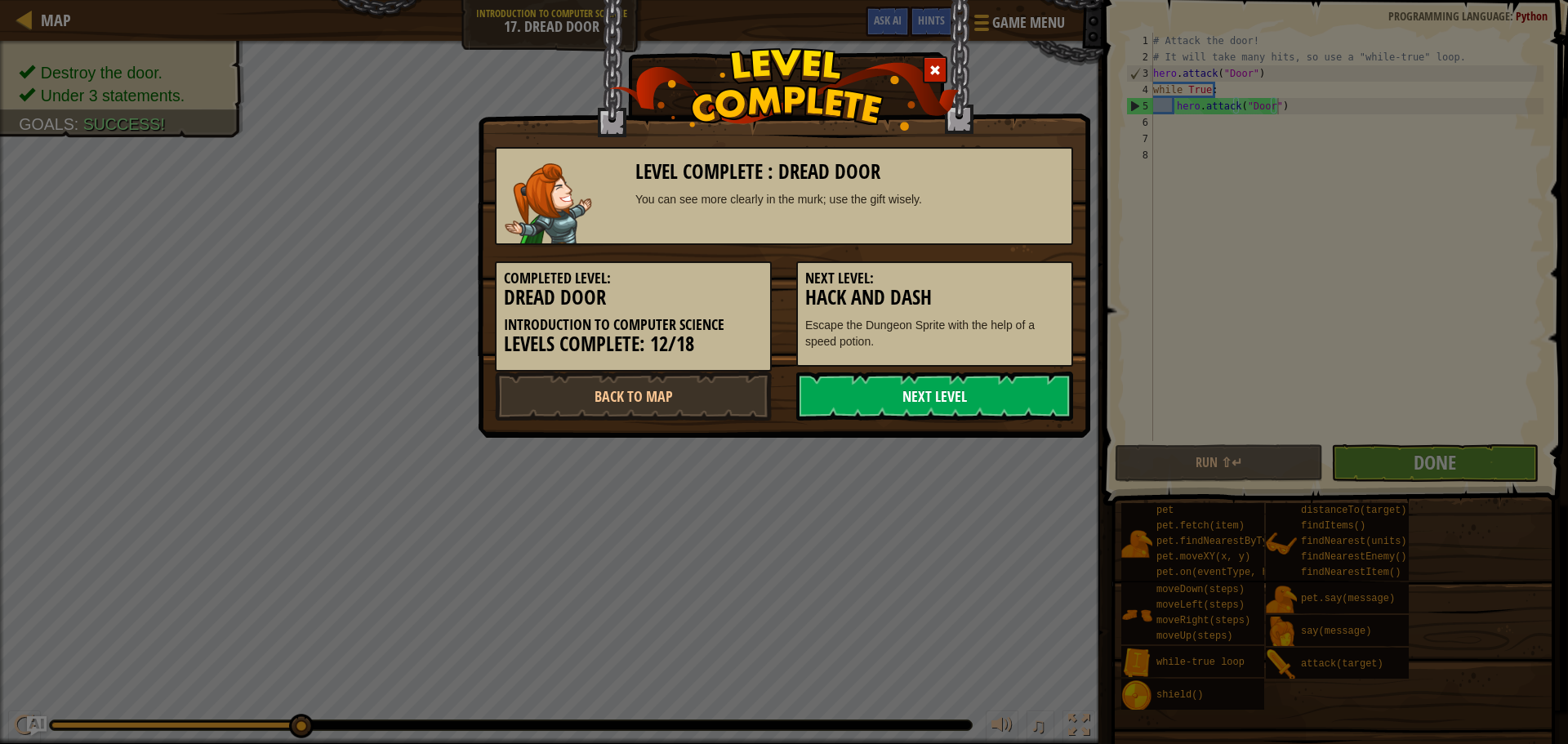
click at [931, 387] on link "Next Level" at bounding box center [934, 396] width 277 height 49
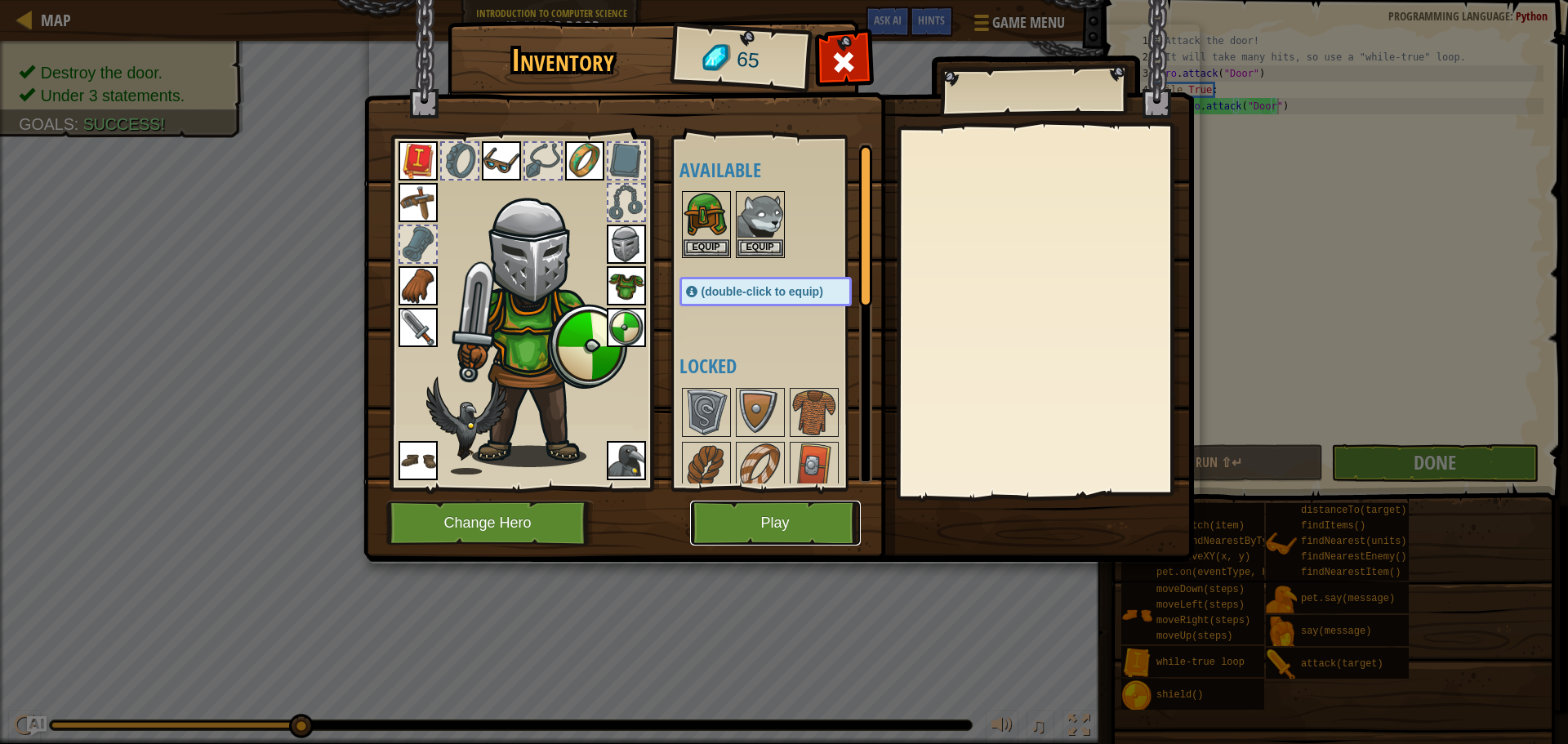
click at [798, 534] on button "Play" at bounding box center [775, 523] width 171 height 45
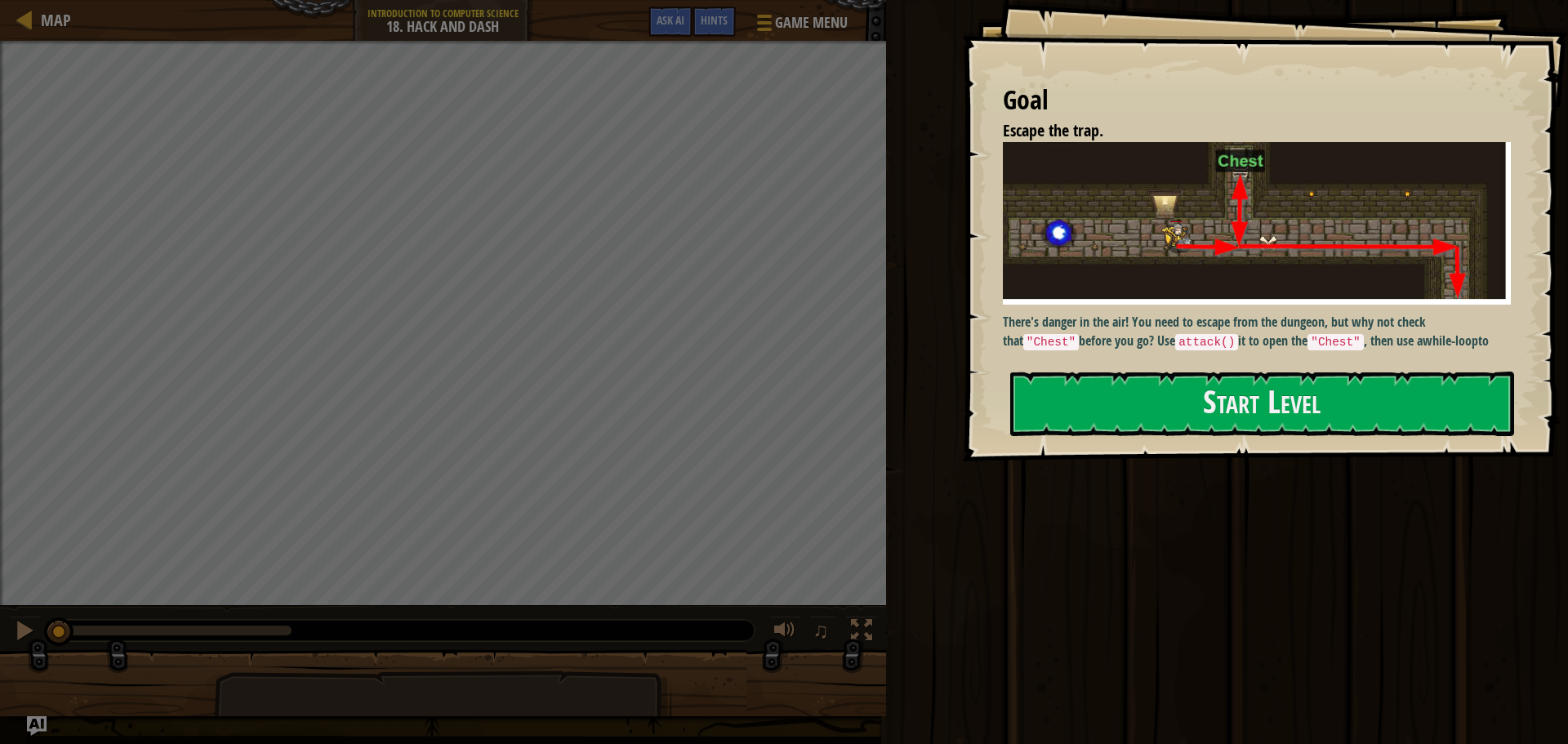
click at [1104, 449] on div "Goal Escape the trap. There's danger in the air! You need to escape from the du…" at bounding box center [1265, 230] width 606 height 461
drag, startPoint x: 1038, startPoint y: 407, endPoint x: 1020, endPoint y: 382, distance: 30.8
click at [1038, 403] on button "Start Level" at bounding box center [1262, 404] width 504 height 64
